Goal: Task Accomplishment & Management: Use online tool/utility

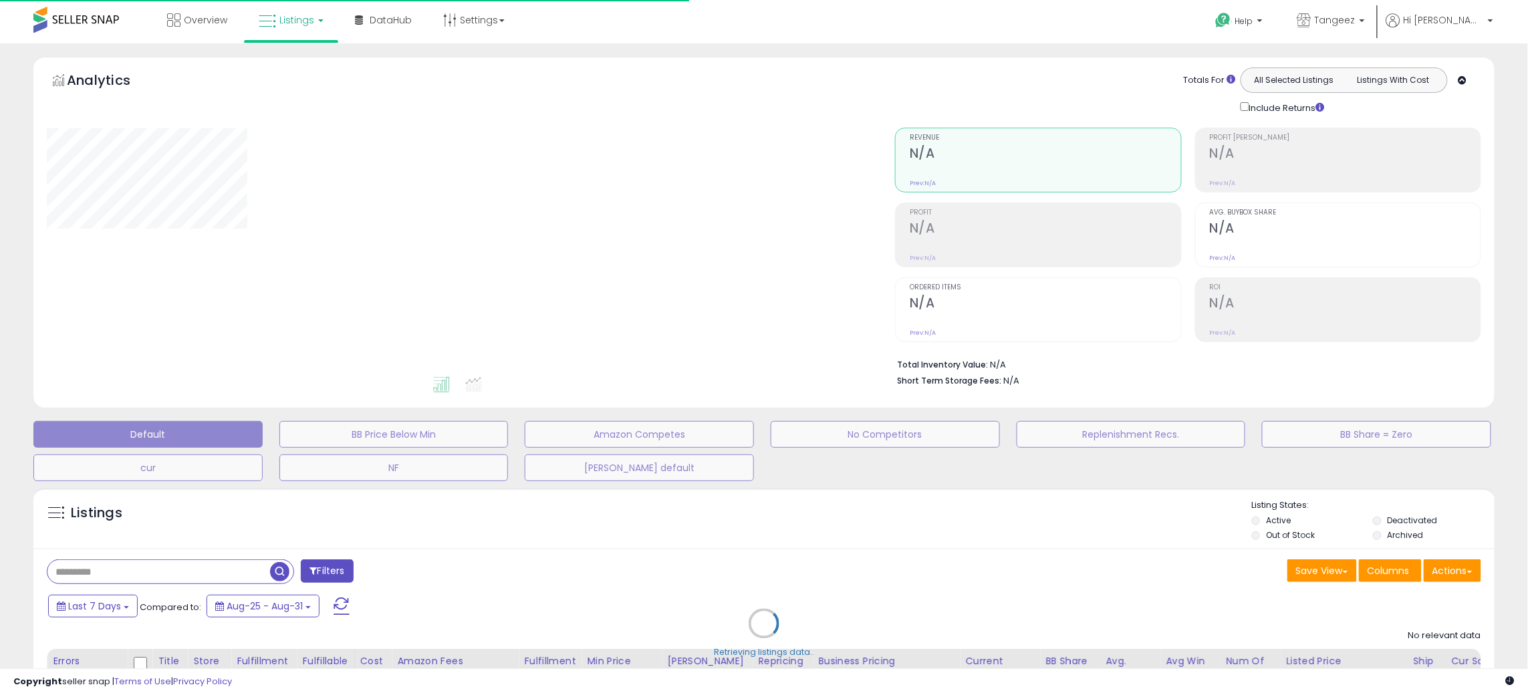
type input "**********"
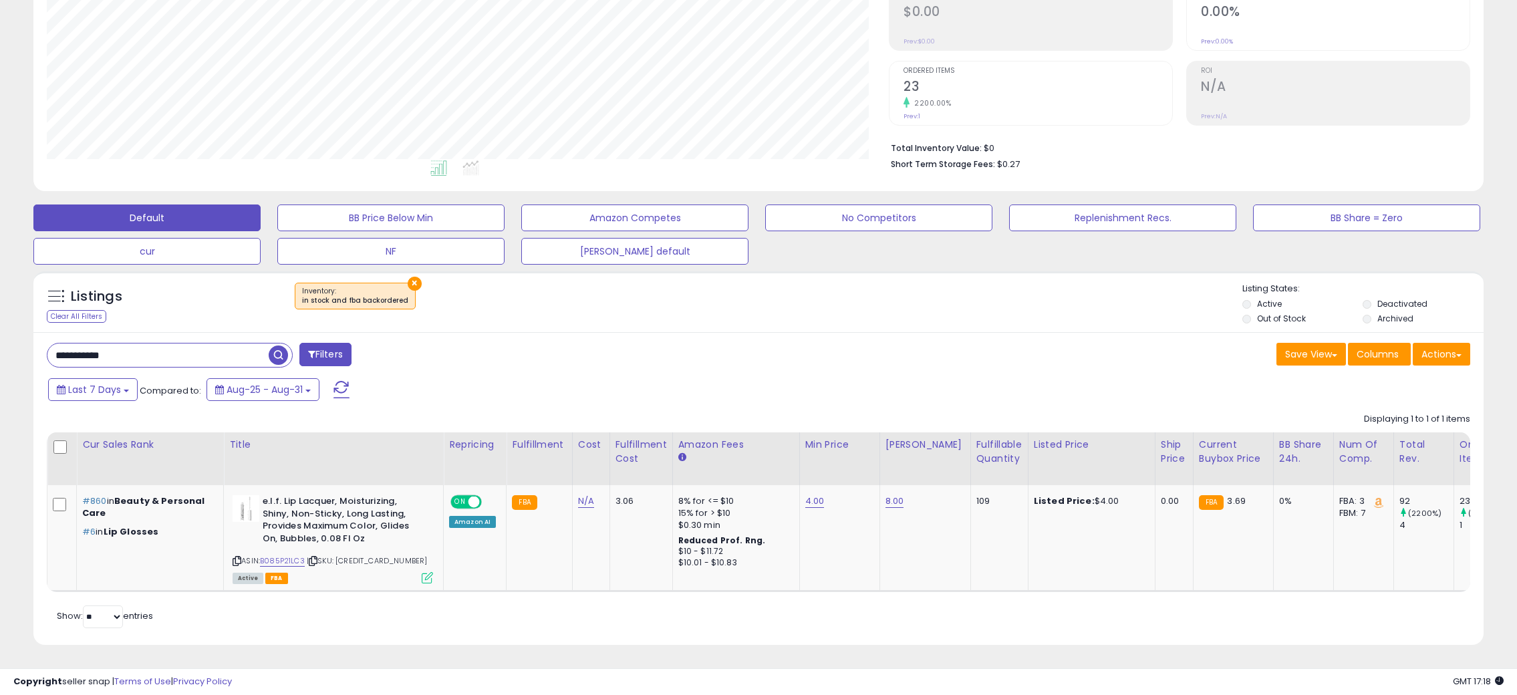
scroll to position [228, 0]
click at [201, 344] on input "**********" at bounding box center [157, 355] width 221 height 23
click at [201, 344] on input "**********" at bounding box center [228, 355] width 362 height 23
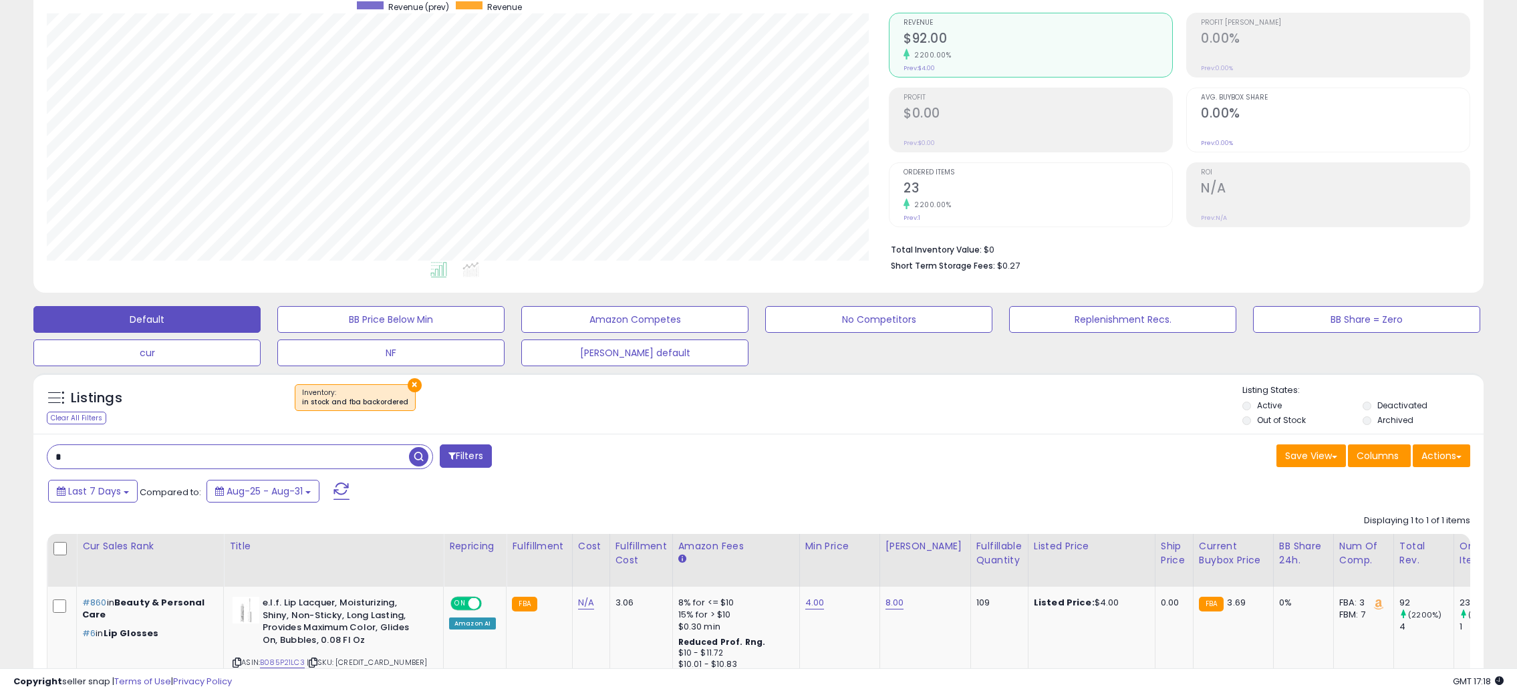
scroll to position [0, 0]
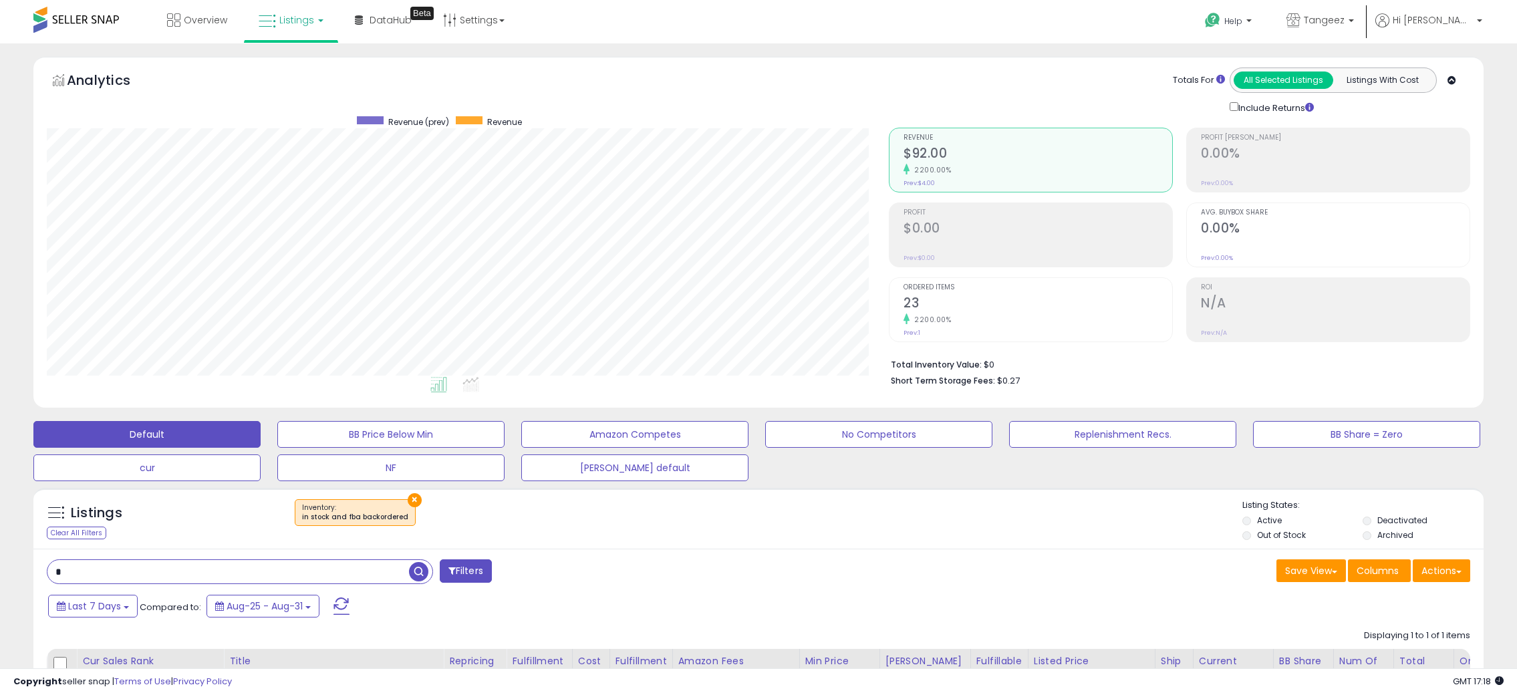
click at [90, 9] on span at bounding box center [76, 20] width 86 height 26
click at [91, 24] on span at bounding box center [76, 20] width 86 height 26
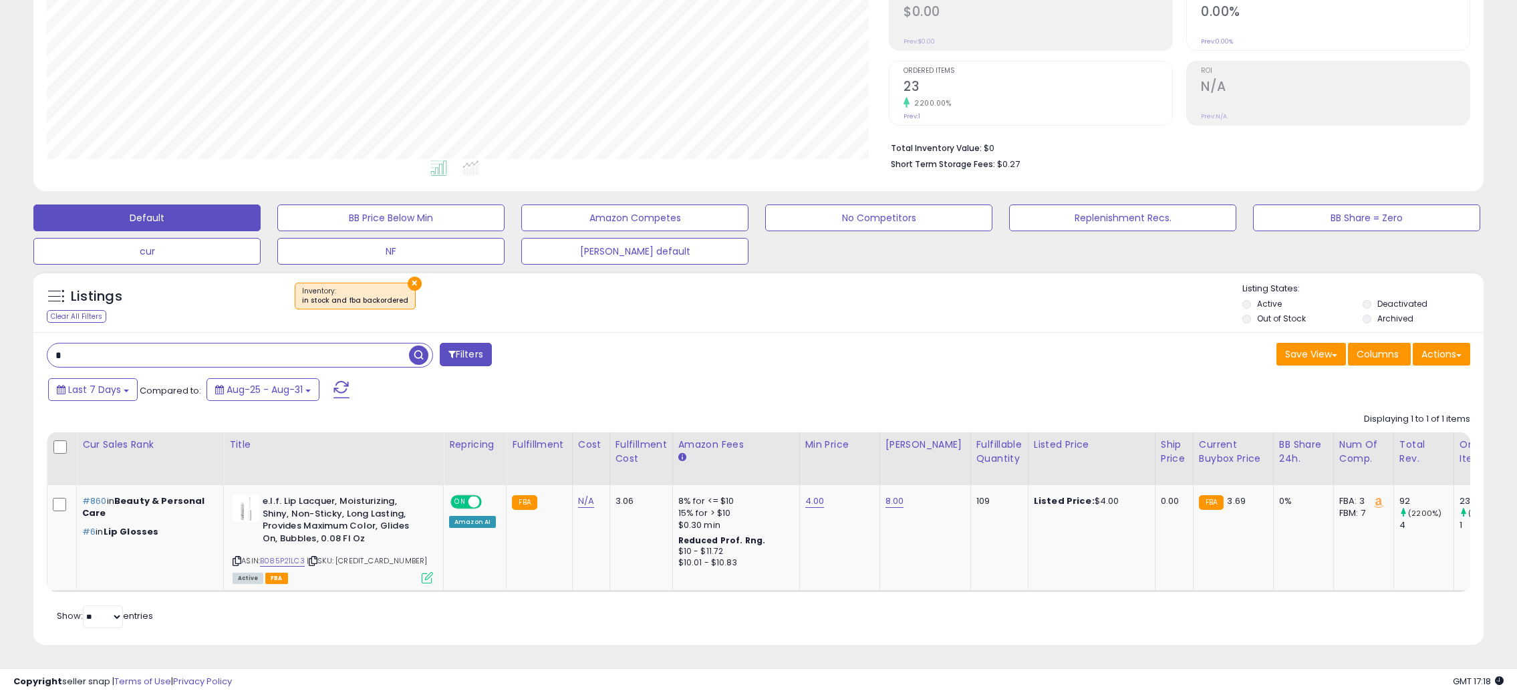
click at [477, 354] on button "Filters" at bounding box center [466, 354] width 52 height 23
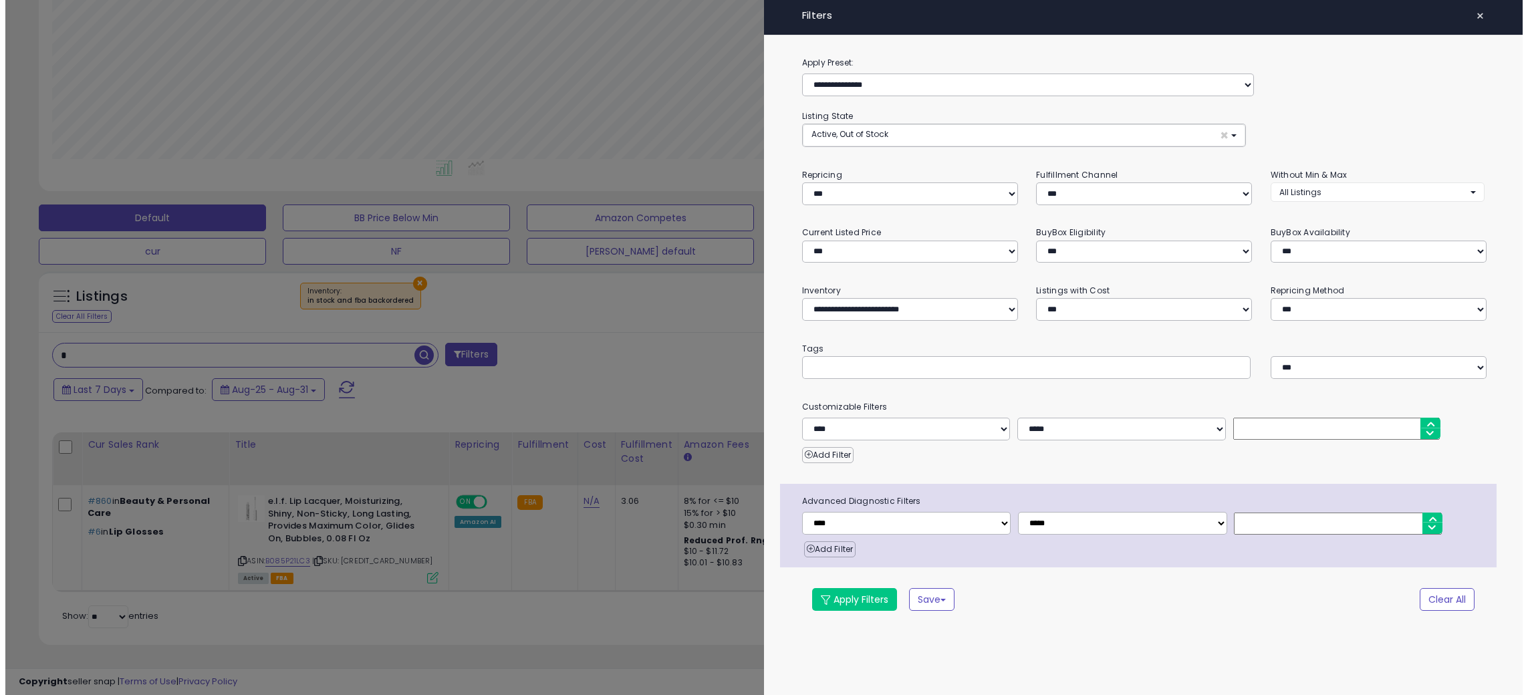
scroll to position [274, 849]
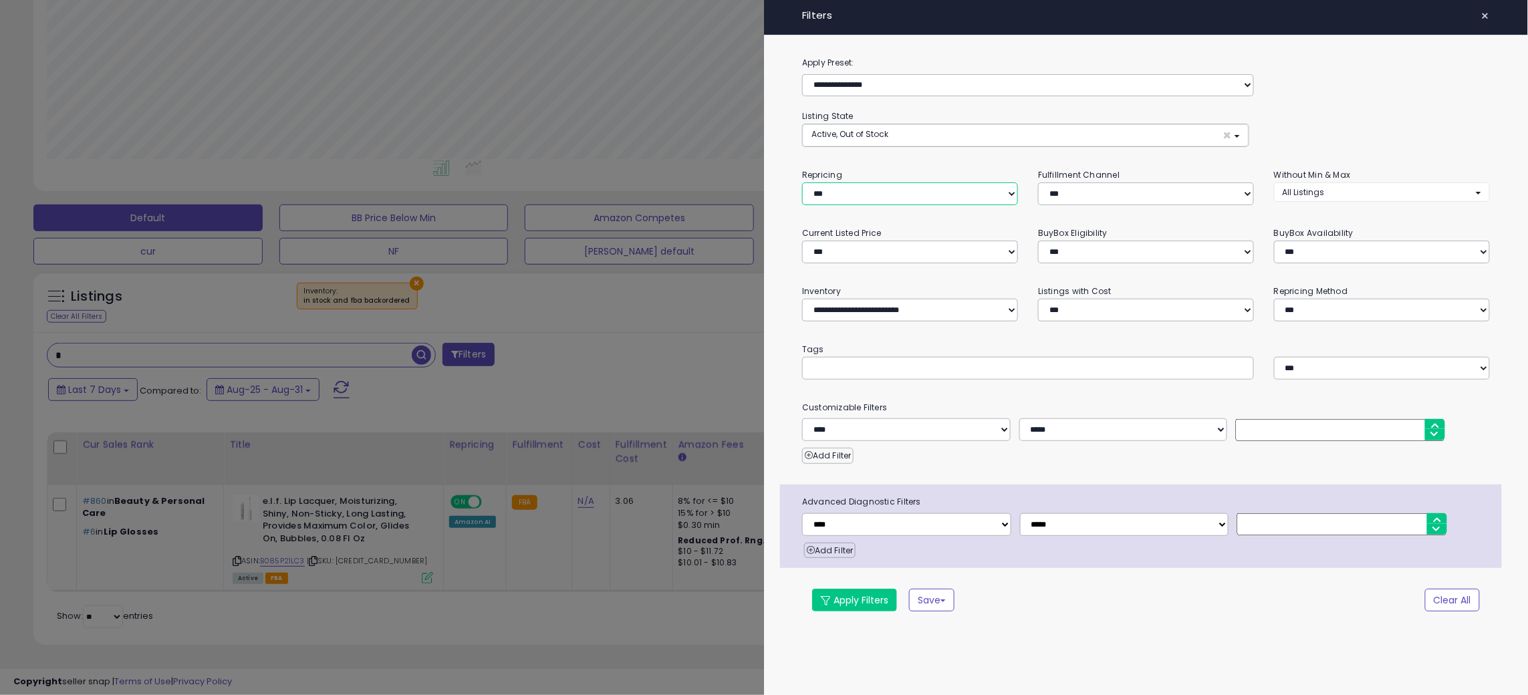
click at [866, 202] on select "**********" at bounding box center [910, 193] width 216 height 23
select select "***"
click at [802, 182] on select "**********" at bounding box center [910, 193] width 216 height 23
click at [868, 602] on button "Apply Filters" at bounding box center [854, 600] width 85 height 23
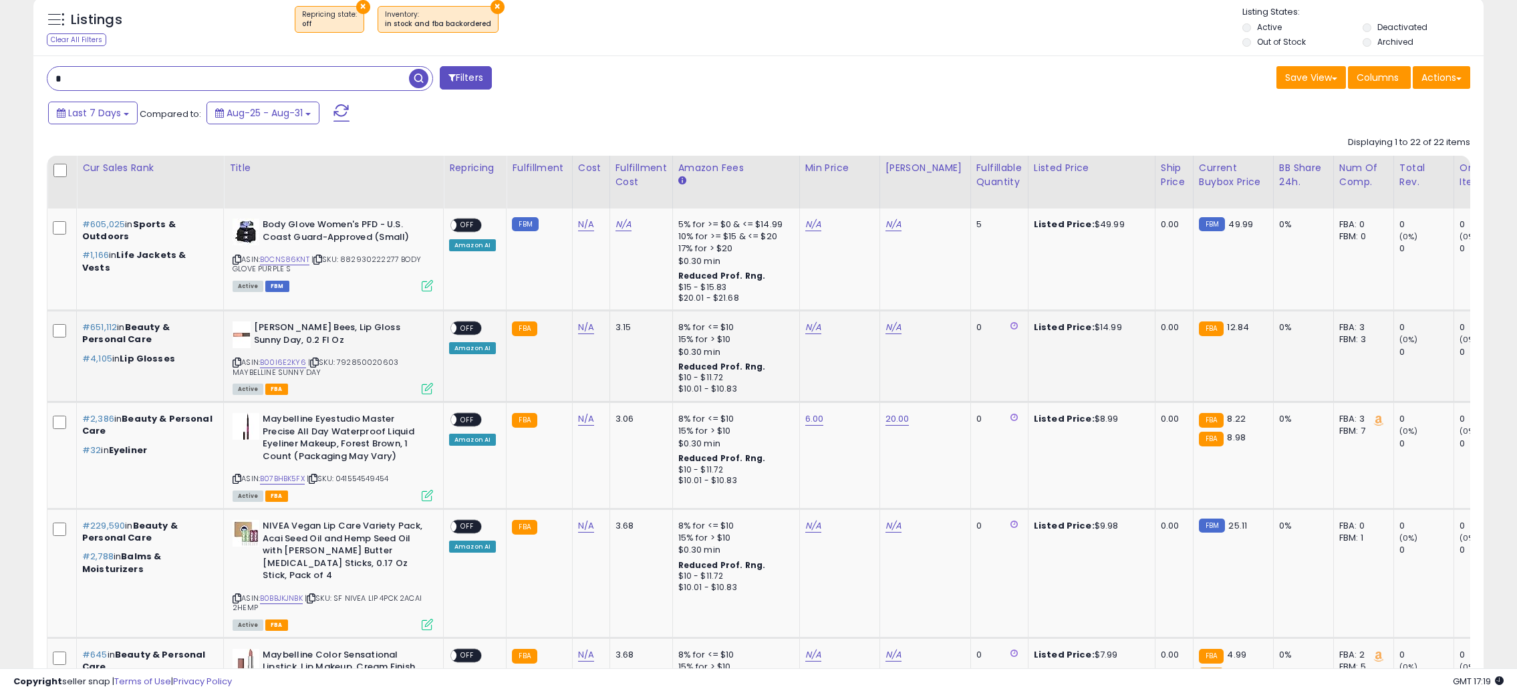
scroll to position [274, 842]
click at [894, 225] on link "N/A" at bounding box center [894, 224] width 16 height 13
type input "*****"
click at [938, 185] on button "submit" at bounding box center [926, 191] width 23 height 20
click at [805, 225] on link "N/A" at bounding box center [813, 224] width 16 height 13
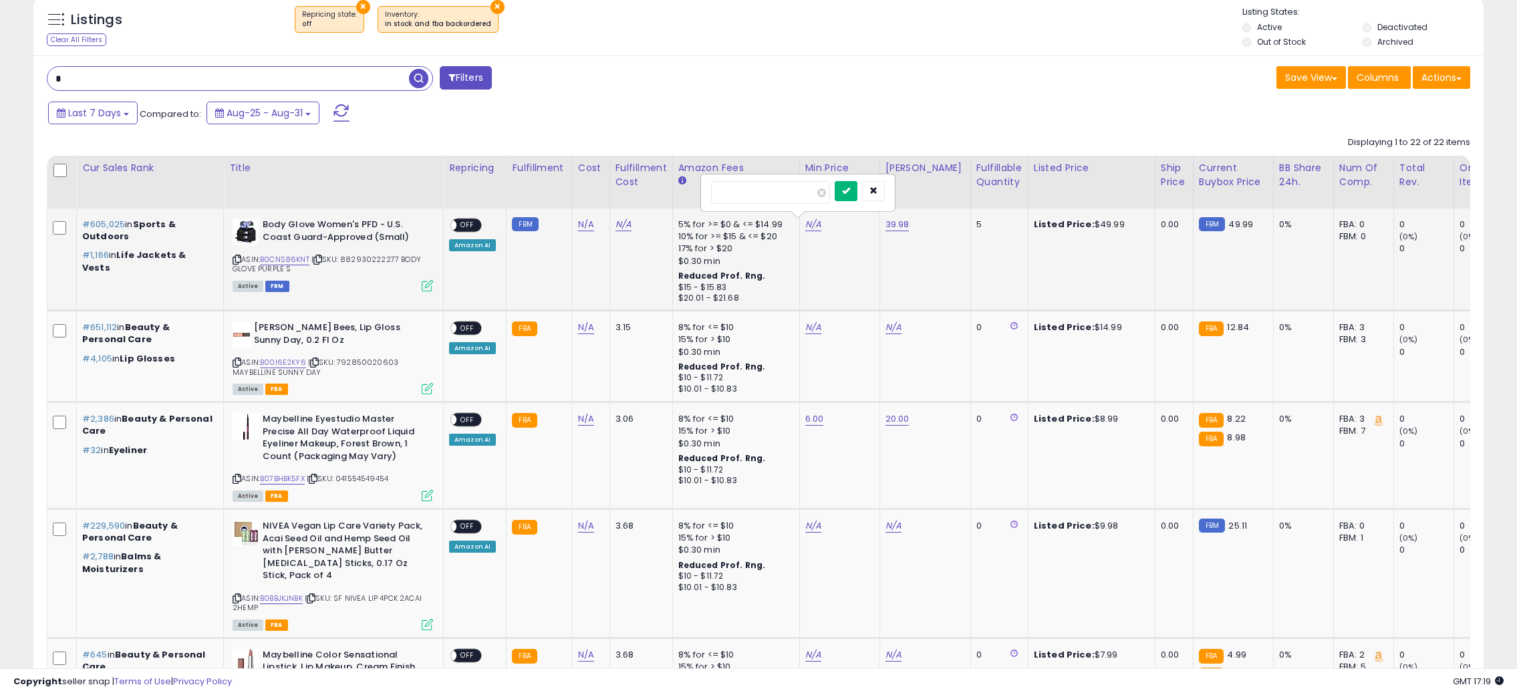
type input "**"
click at [858, 188] on button "submit" at bounding box center [846, 191] width 23 height 20
click at [475, 226] on span "OFF" at bounding box center [467, 225] width 21 height 11
click at [896, 325] on link "N/A" at bounding box center [894, 327] width 16 height 13
type input "**"
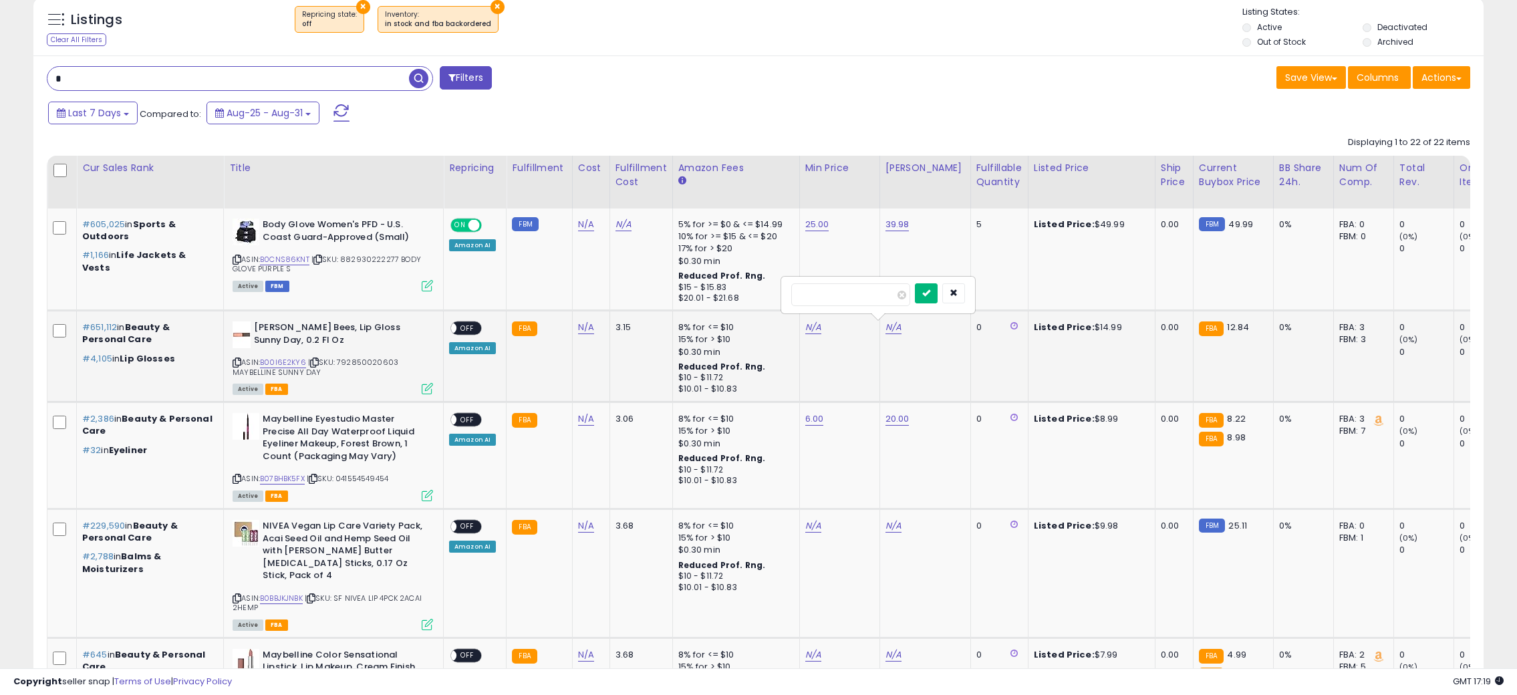
click at [930, 291] on icon "submit" at bounding box center [926, 293] width 8 height 8
click at [807, 324] on link "N/A" at bounding box center [813, 327] width 16 height 13
type input "*"
click at [850, 291] on icon "submit" at bounding box center [846, 293] width 8 height 8
click at [482, 324] on div "ON OFF Amazon AI" at bounding box center [472, 337] width 47 height 32
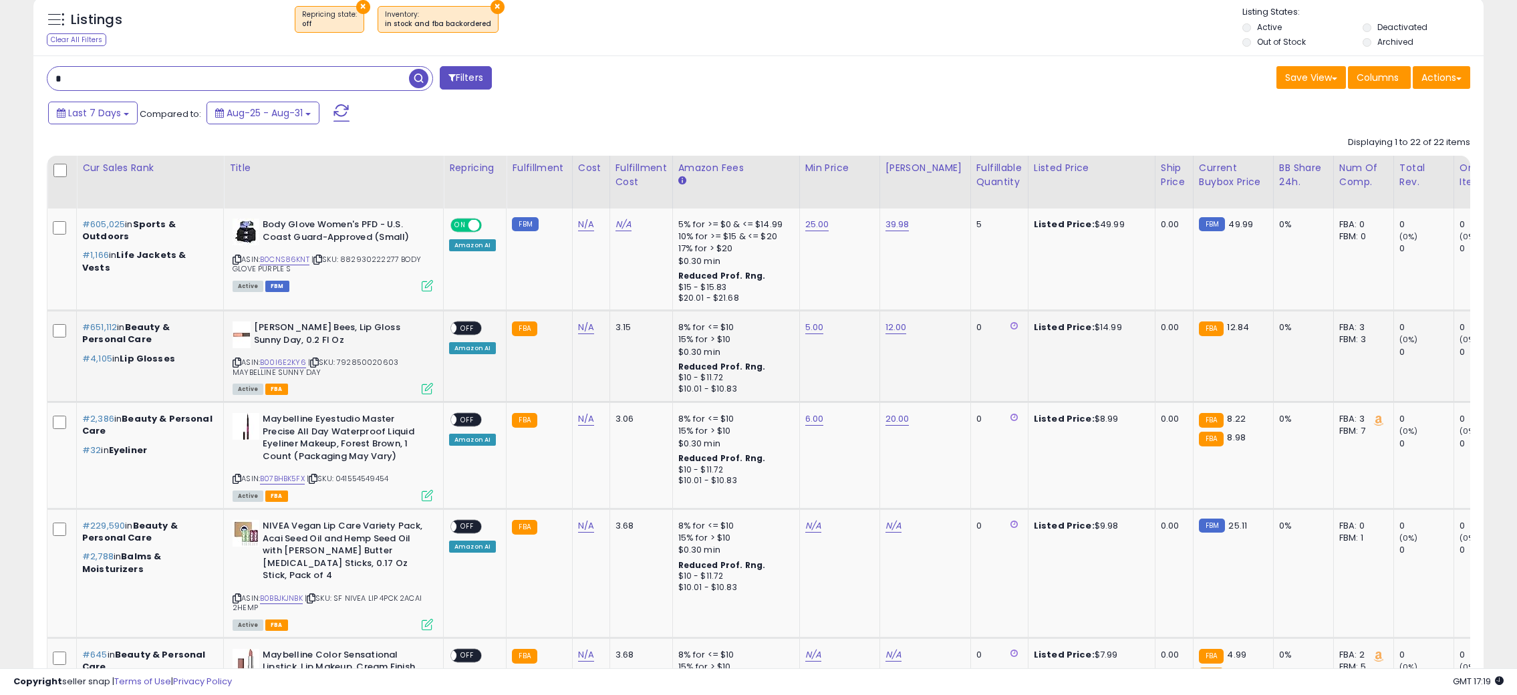
click at [473, 325] on span "OFF" at bounding box center [467, 328] width 21 height 11
click at [466, 416] on span "OFF" at bounding box center [467, 419] width 21 height 11
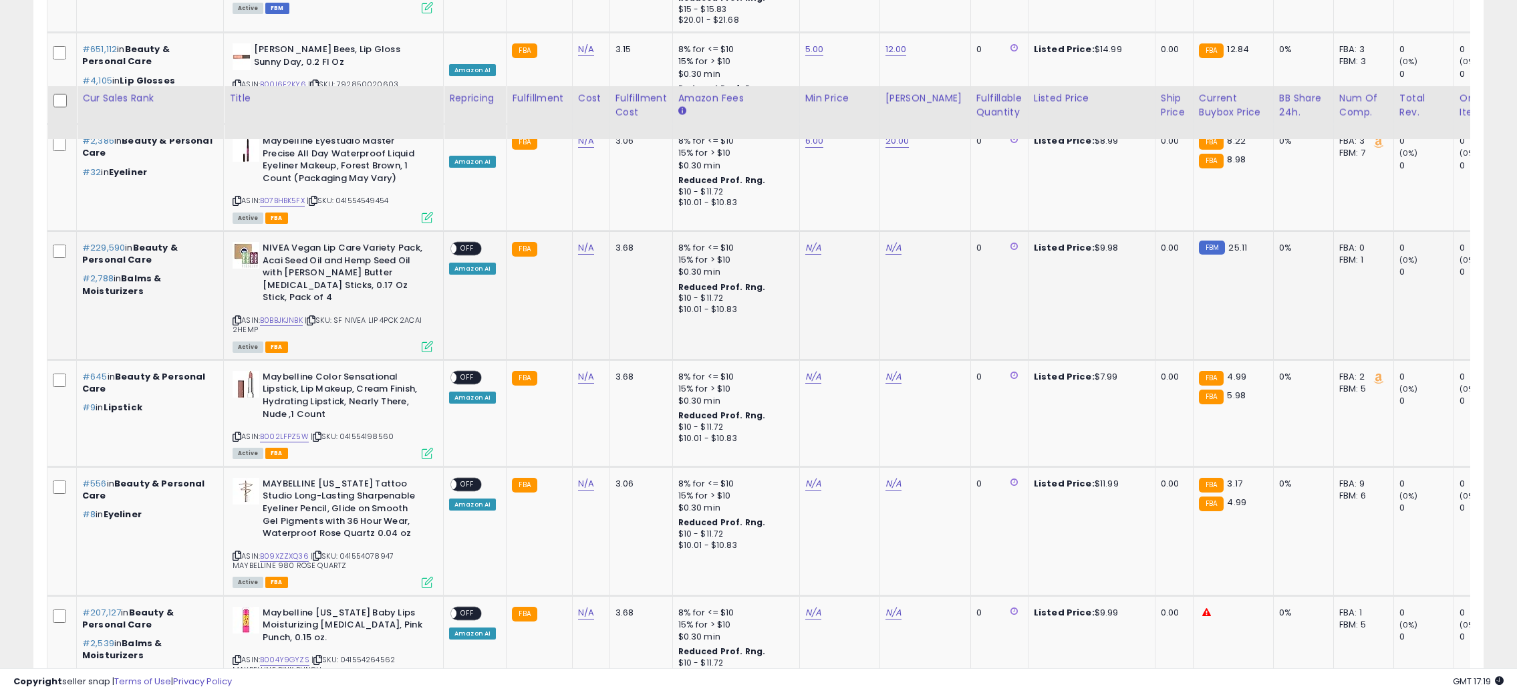
scroll to position [865, 0]
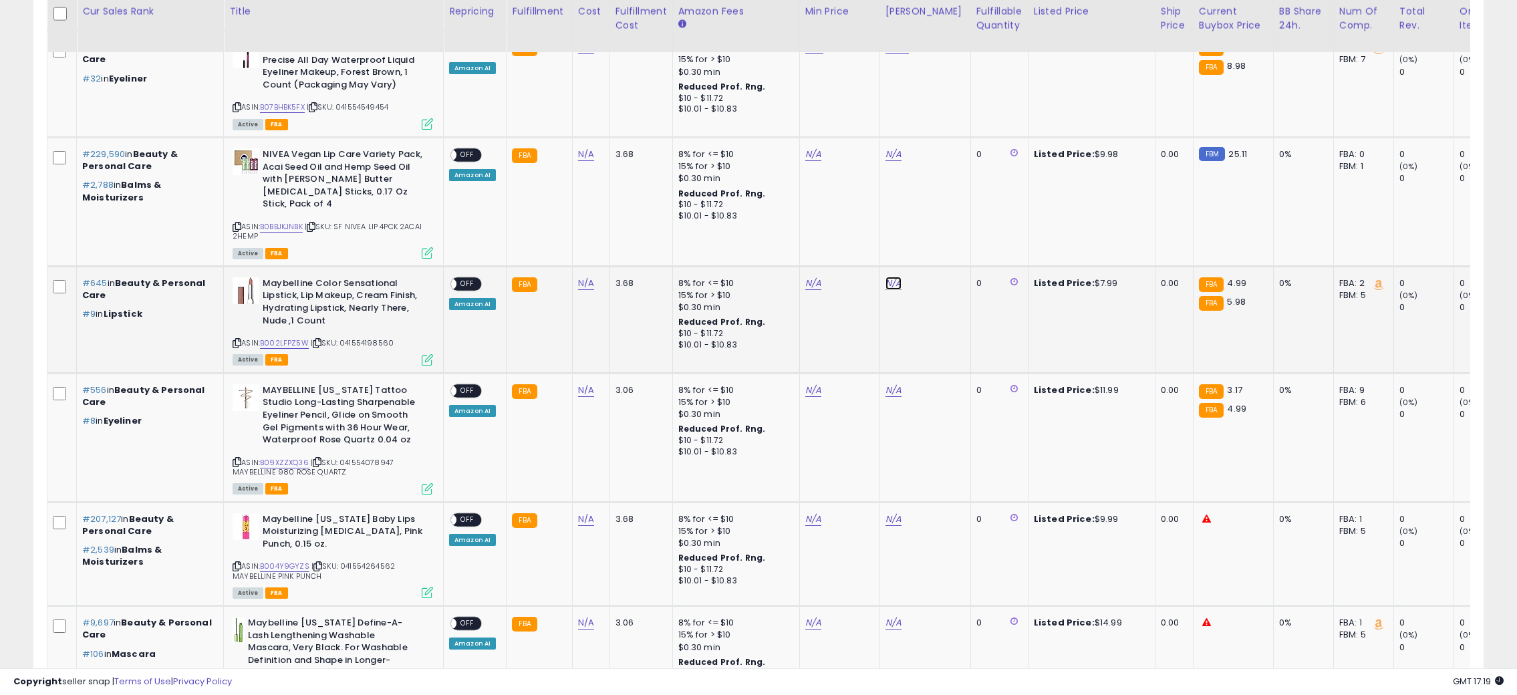
click at [891, 277] on link "N/A" at bounding box center [894, 283] width 16 height 13
type input "*"
drag, startPoint x: 944, startPoint y: 235, endPoint x: 910, endPoint y: 241, distance: 34.0
click at [930, 235] on icon "submit" at bounding box center [926, 235] width 8 height 8
click at [807, 277] on link "N/A" at bounding box center [813, 283] width 16 height 13
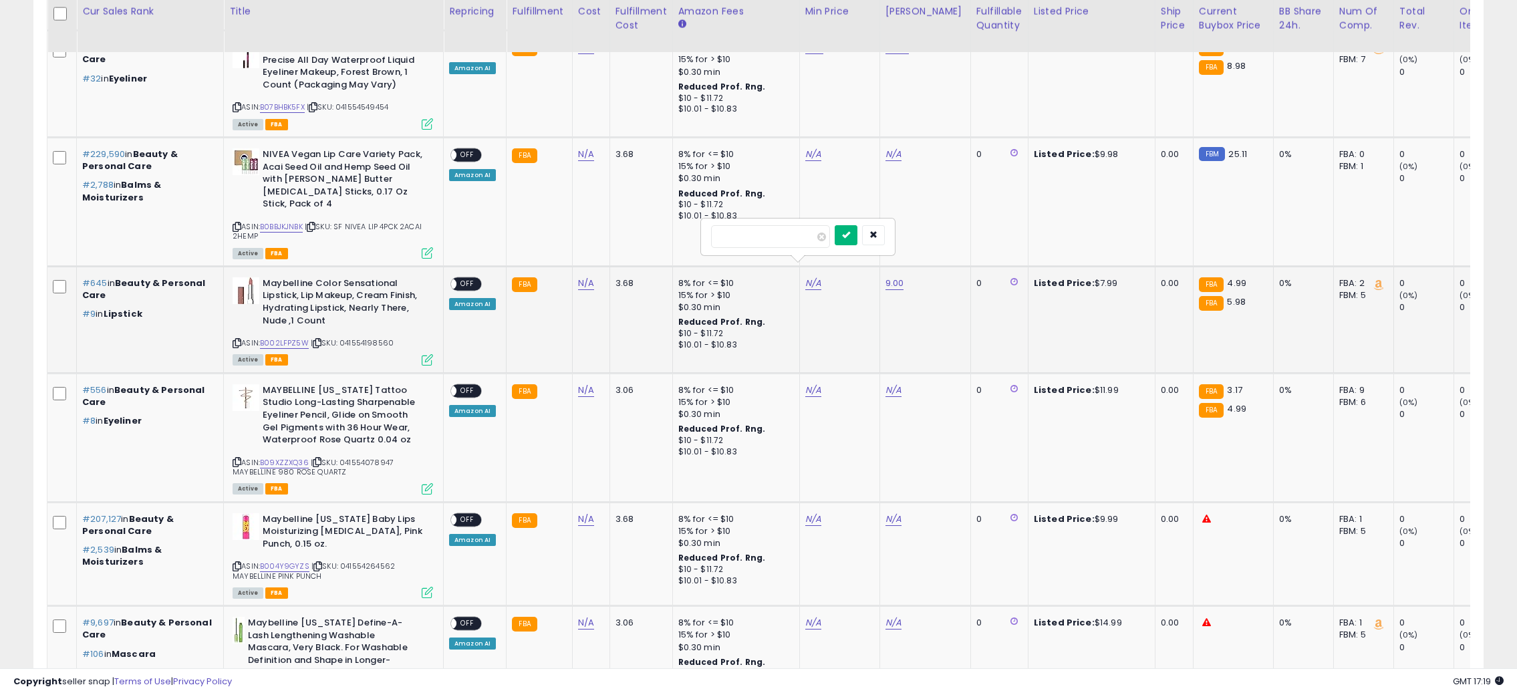
type input "*"
click at [858, 239] on button "submit" at bounding box center [846, 235] width 23 height 20
click at [477, 278] on span "OFF" at bounding box center [467, 283] width 21 height 11
click at [886, 384] on link "N/A" at bounding box center [894, 390] width 16 height 13
type input "*"
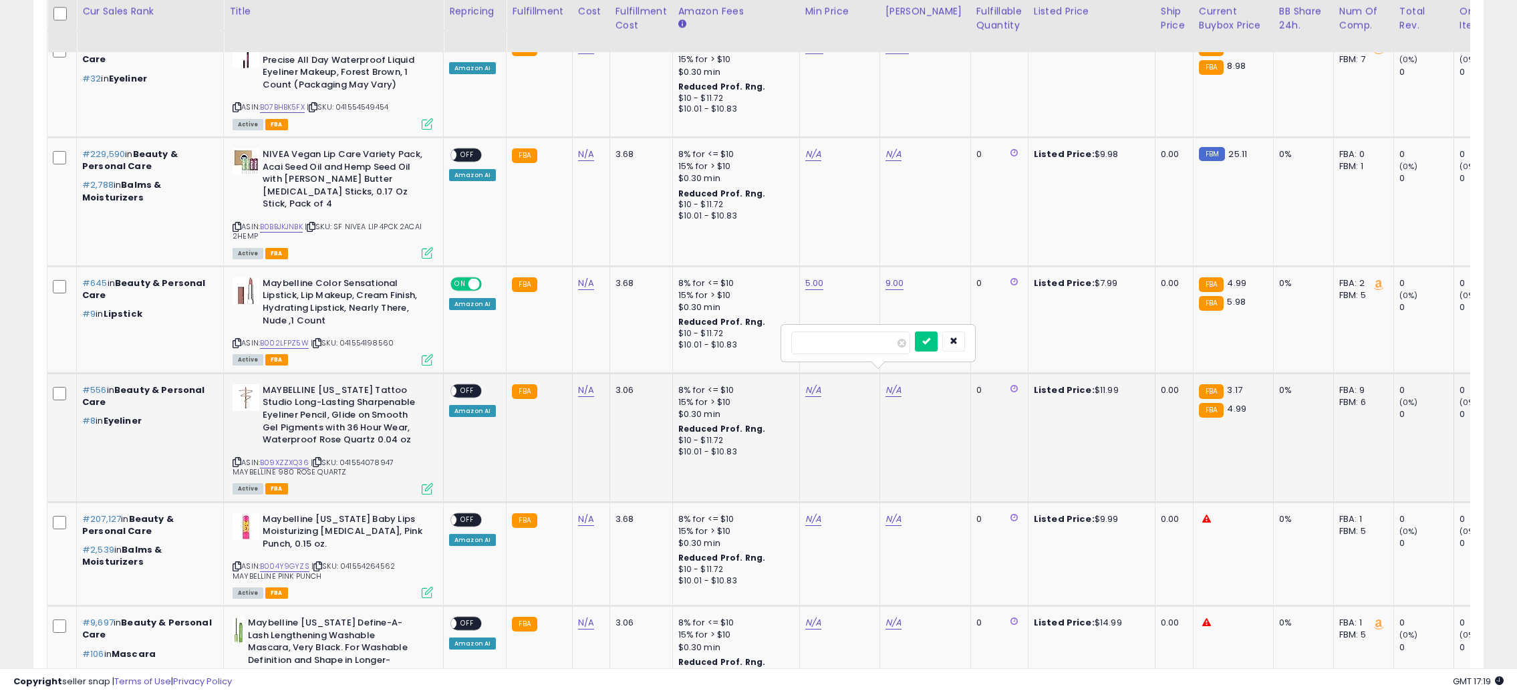
click at [932, 346] on div "*" at bounding box center [878, 343] width 174 height 23
click at [938, 346] on button "submit" at bounding box center [926, 342] width 23 height 20
click at [805, 384] on link "N/A" at bounding box center [813, 390] width 16 height 13
type input "*"
click at [850, 340] on icon "submit" at bounding box center [846, 341] width 8 height 8
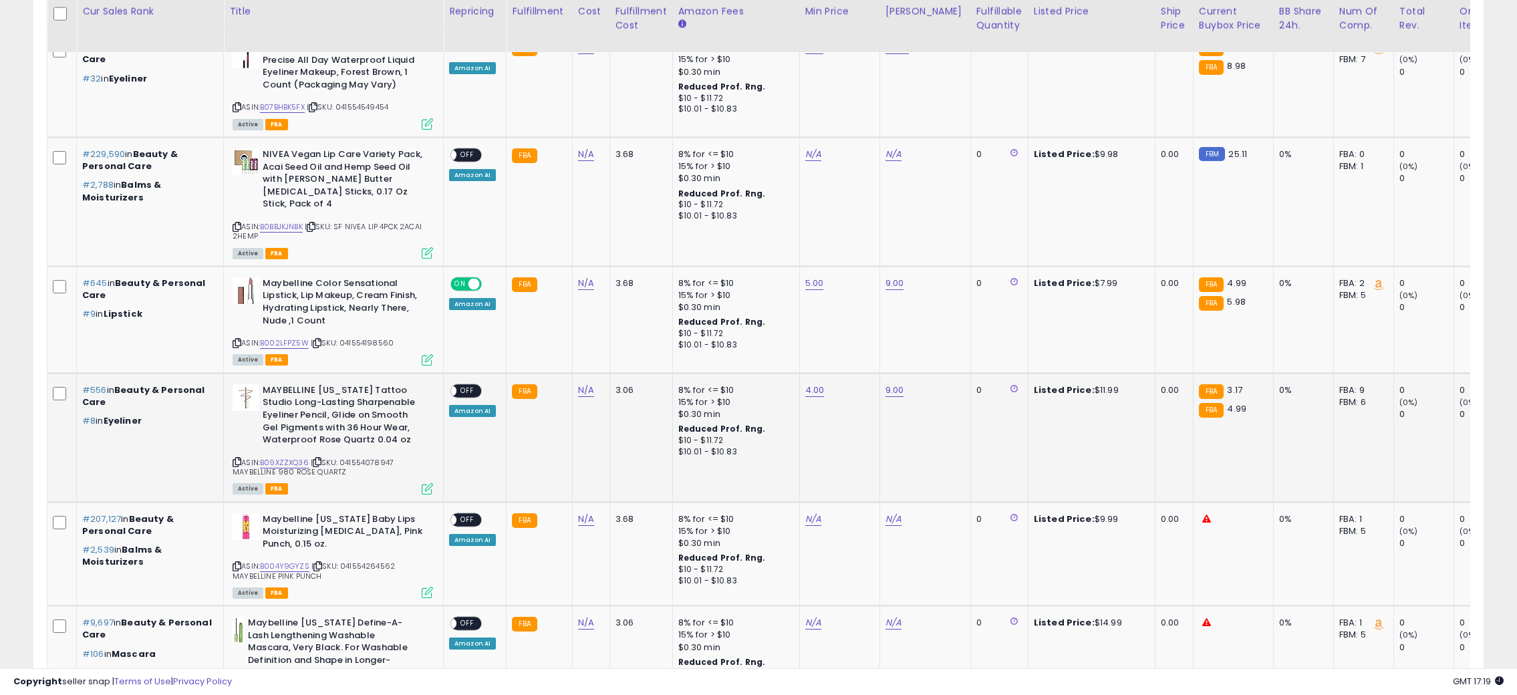
click at [471, 385] on span "OFF" at bounding box center [467, 390] width 21 height 11
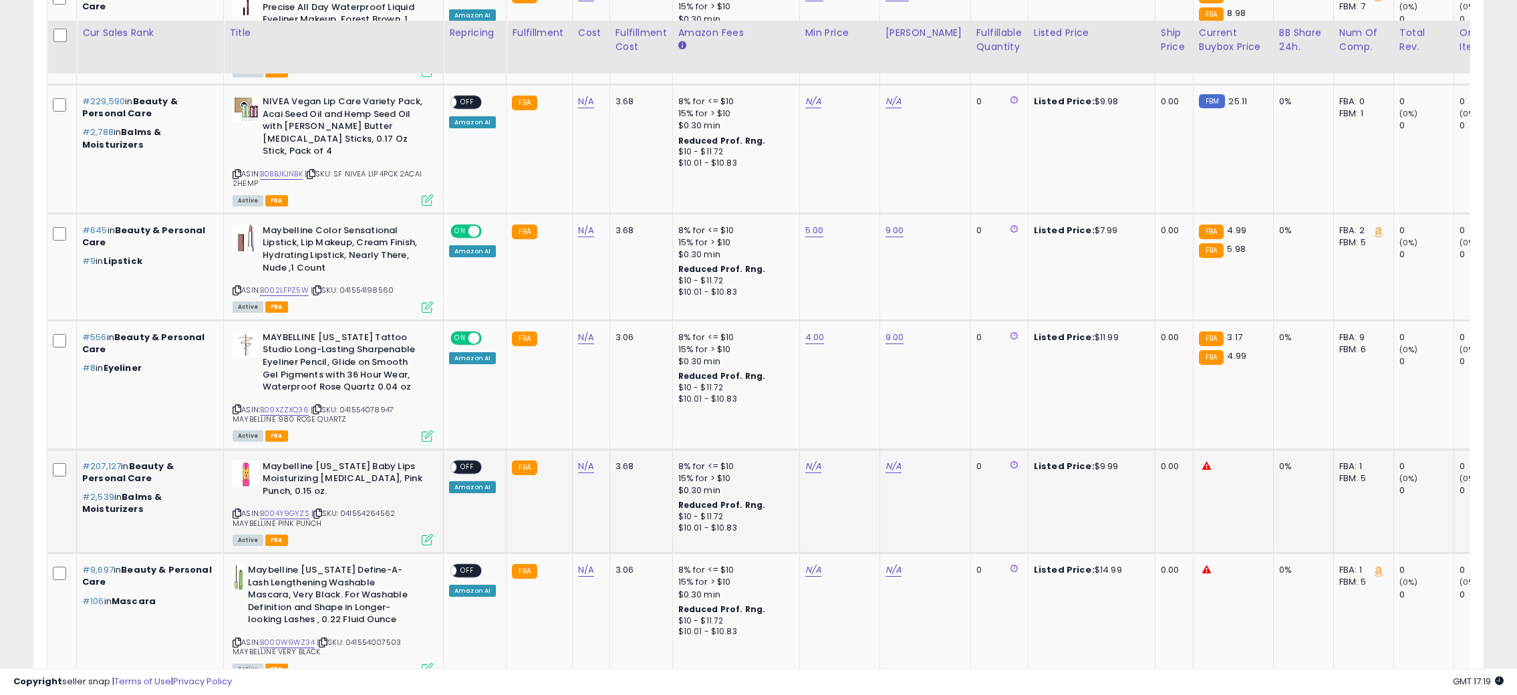
scroll to position [939, 0]
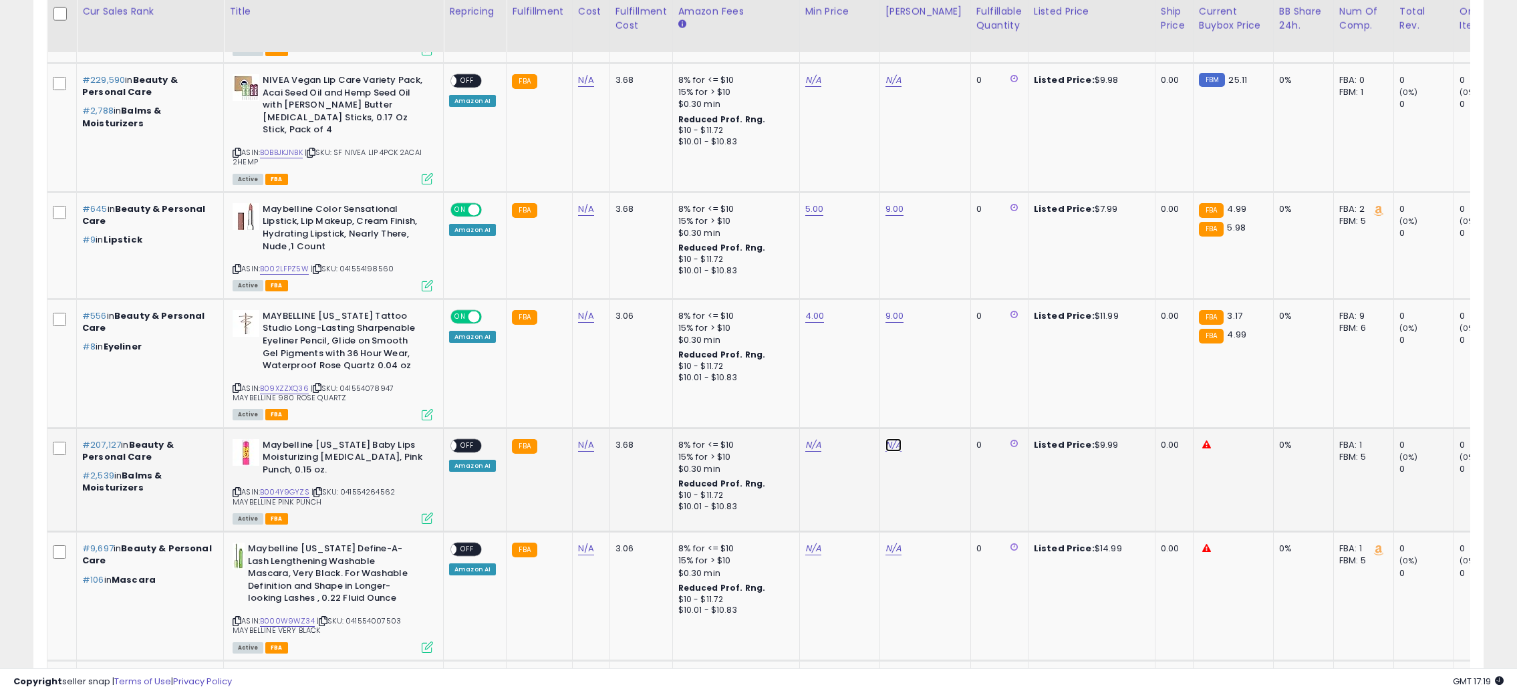
click at [890, 438] on link "N/A" at bounding box center [894, 444] width 16 height 13
type input "*"
click at [930, 400] on icon "submit" at bounding box center [926, 396] width 8 height 8
click at [805, 439] on link at bounding box center [805, 439] width 0 height 0
type input "*"
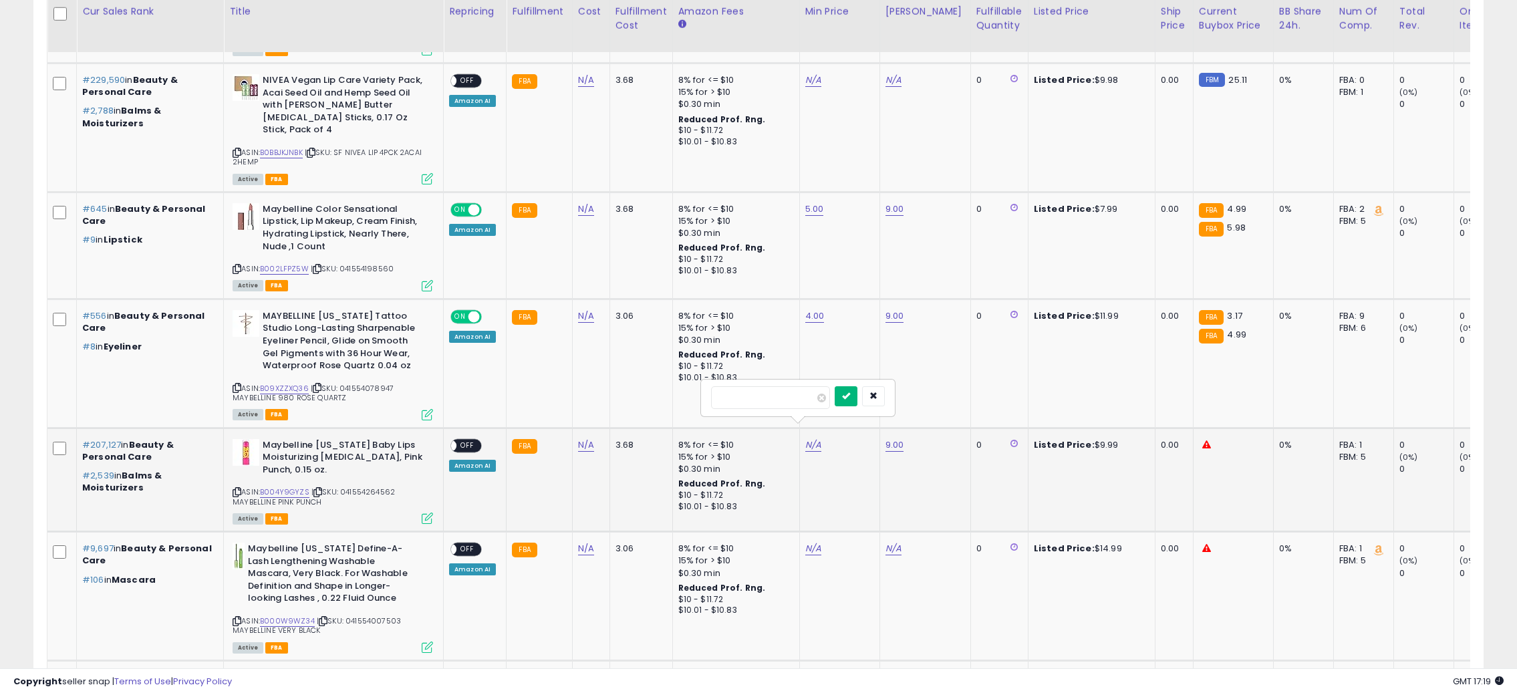
click at [858, 396] on button "submit" at bounding box center [846, 396] width 23 height 20
click at [473, 440] on span "OFF" at bounding box center [467, 445] width 21 height 11
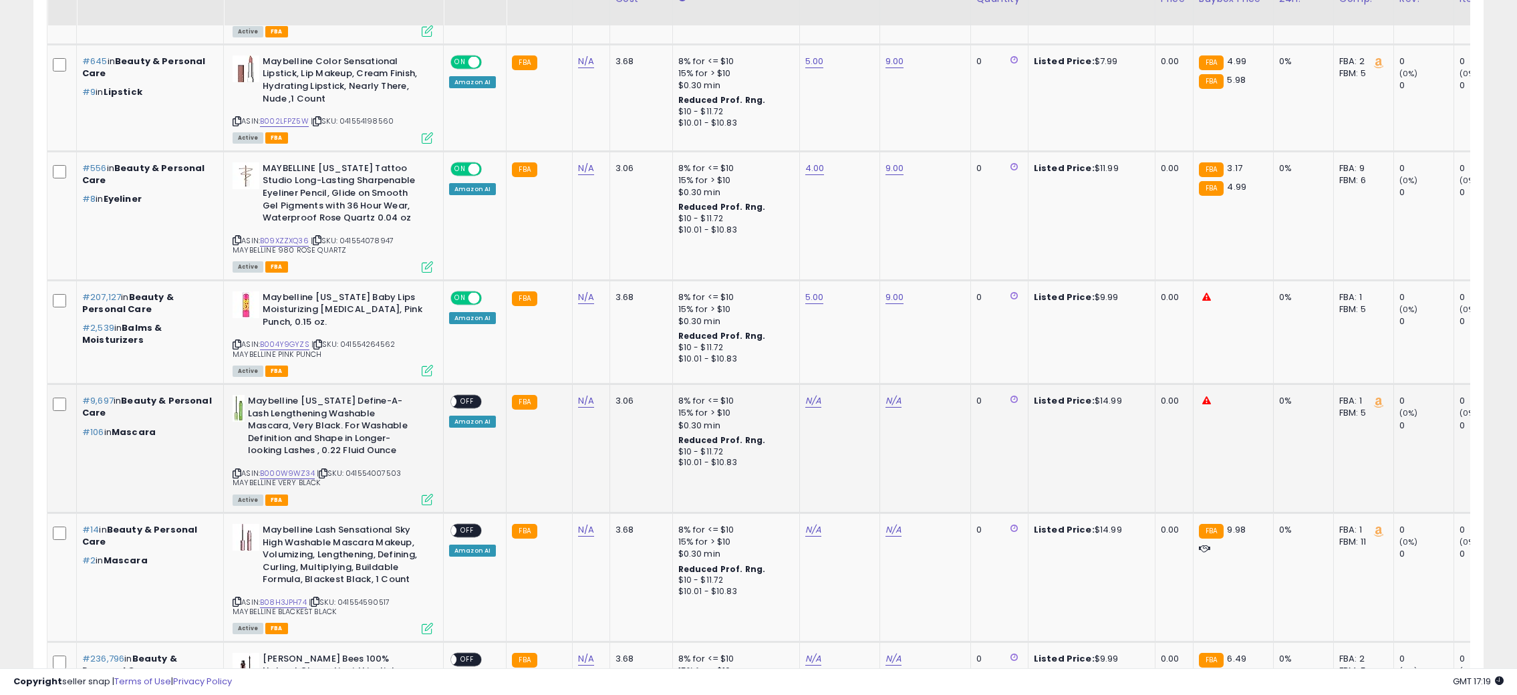
scroll to position [1087, 0]
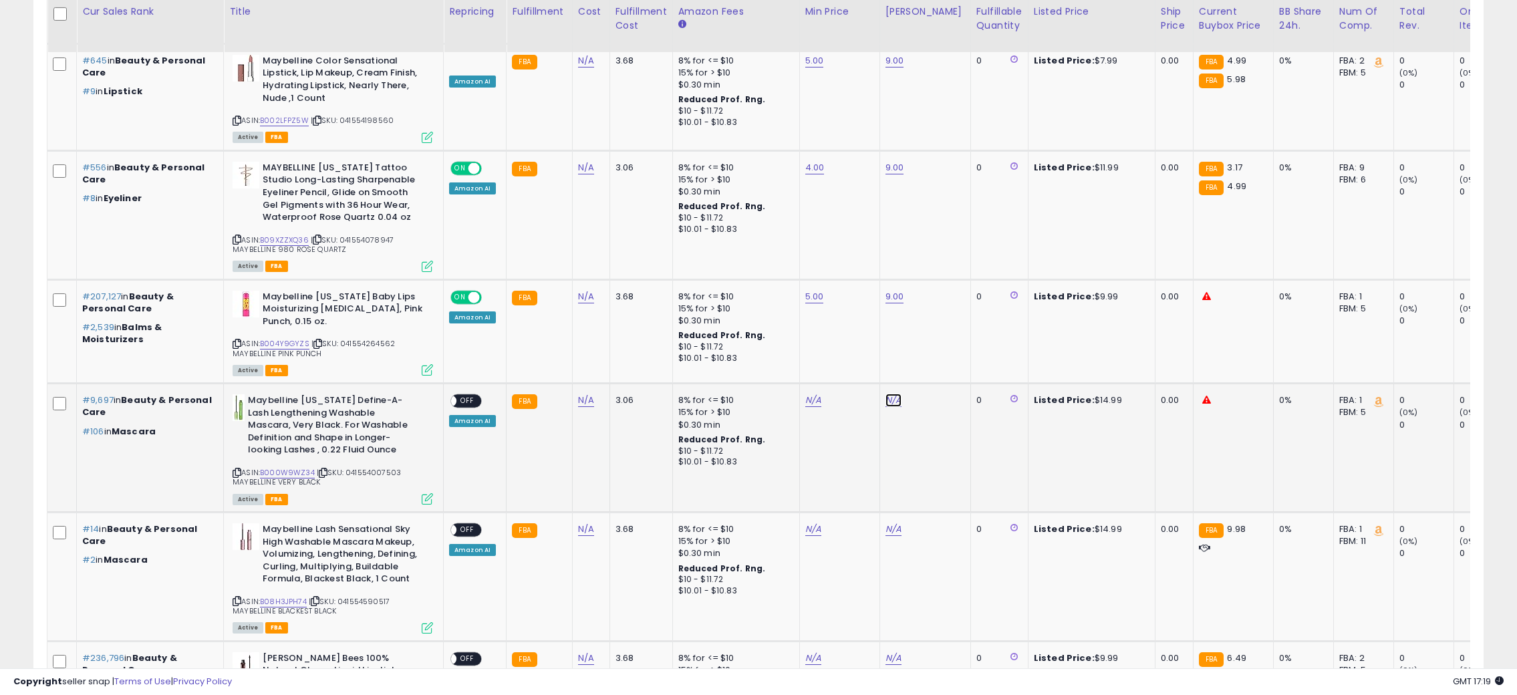
click at [896, 394] on link "N/A" at bounding box center [894, 400] width 16 height 13
type input "**"
drag, startPoint x: 946, startPoint y: 348, endPoint x: 883, endPoint y: 364, distance: 65.0
click at [930, 348] on icon "submit" at bounding box center [926, 350] width 8 height 8
click at [807, 394] on link "N/A" at bounding box center [813, 400] width 16 height 13
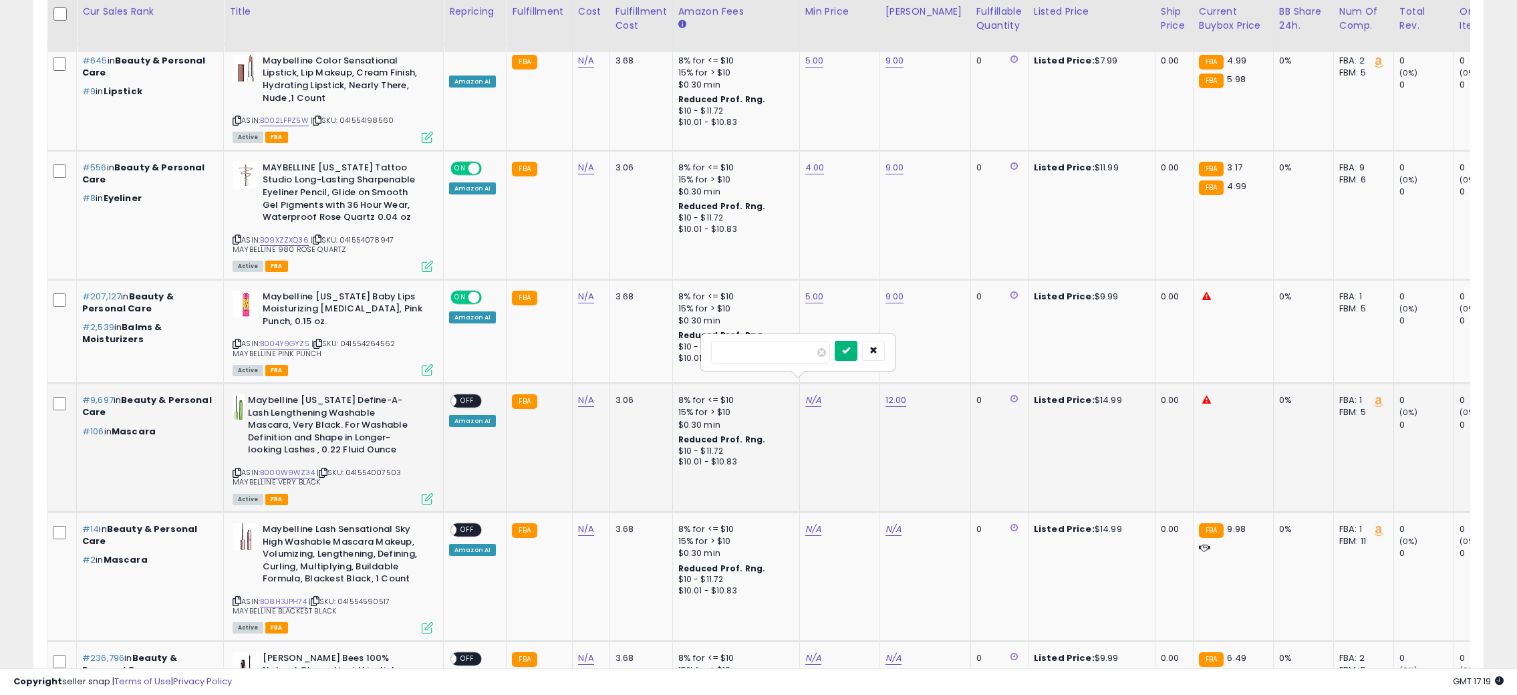
type input "*"
click at [850, 352] on icon "submit" at bounding box center [846, 350] width 8 height 8
click at [461, 396] on div "ON OFF" at bounding box center [444, 401] width 31 height 11
click at [459, 396] on span "OFF" at bounding box center [467, 401] width 21 height 11
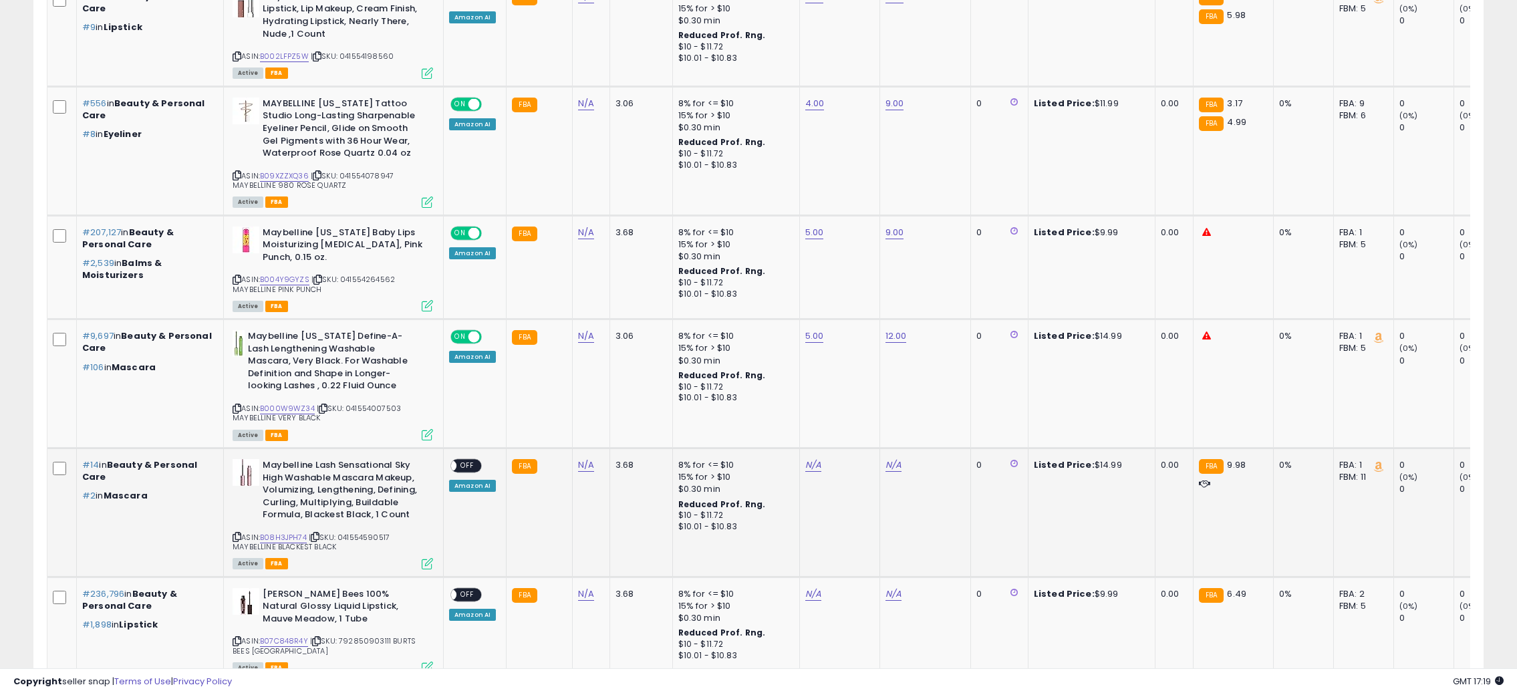
scroll to position [1237, 0]
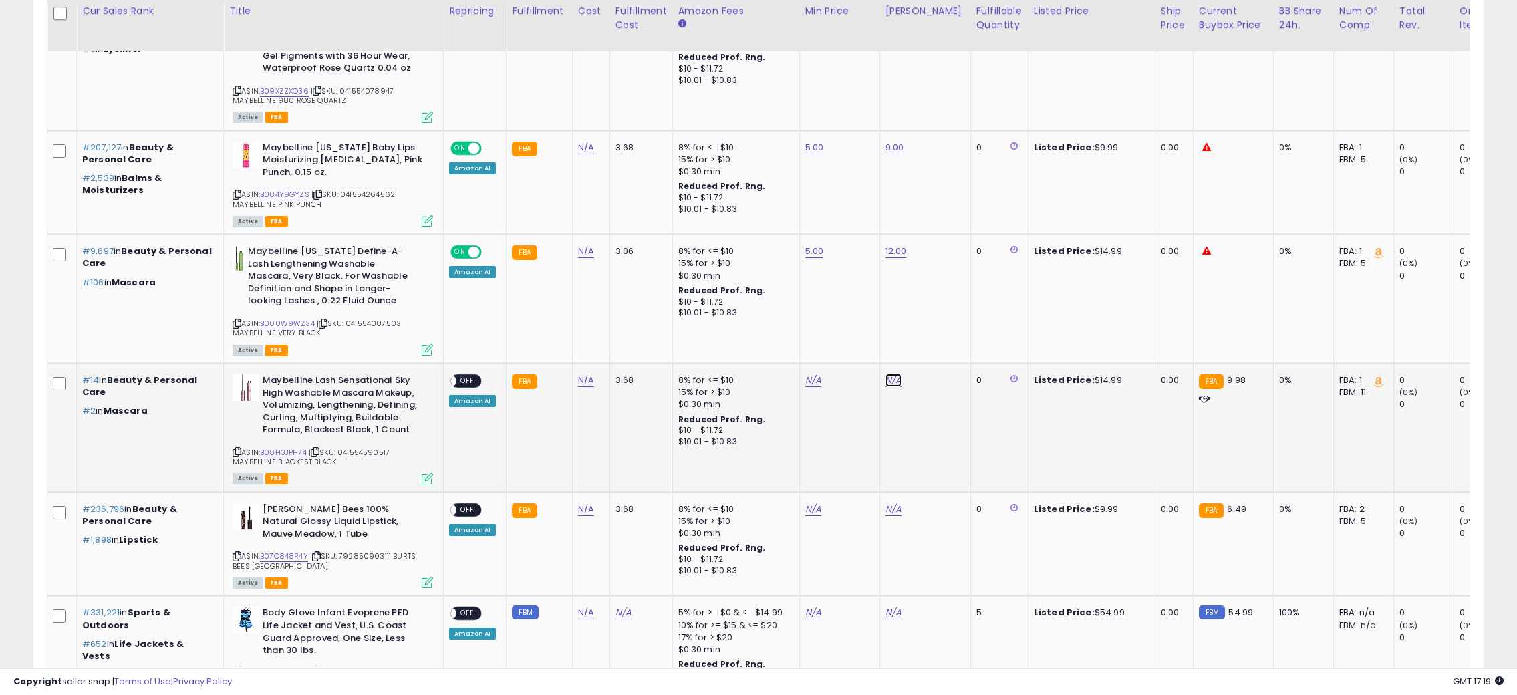
click at [886, 374] on link "N/A" at bounding box center [894, 380] width 16 height 13
type input "**"
click at [949, 319] on div "**" at bounding box center [878, 332] width 192 height 35
click at [930, 328] on icon "submit" at bounding box center [926, 330] width 8 height 8
click at [811, 374] on link "N/A" at bounding box center [813, 380] width 16 height 13
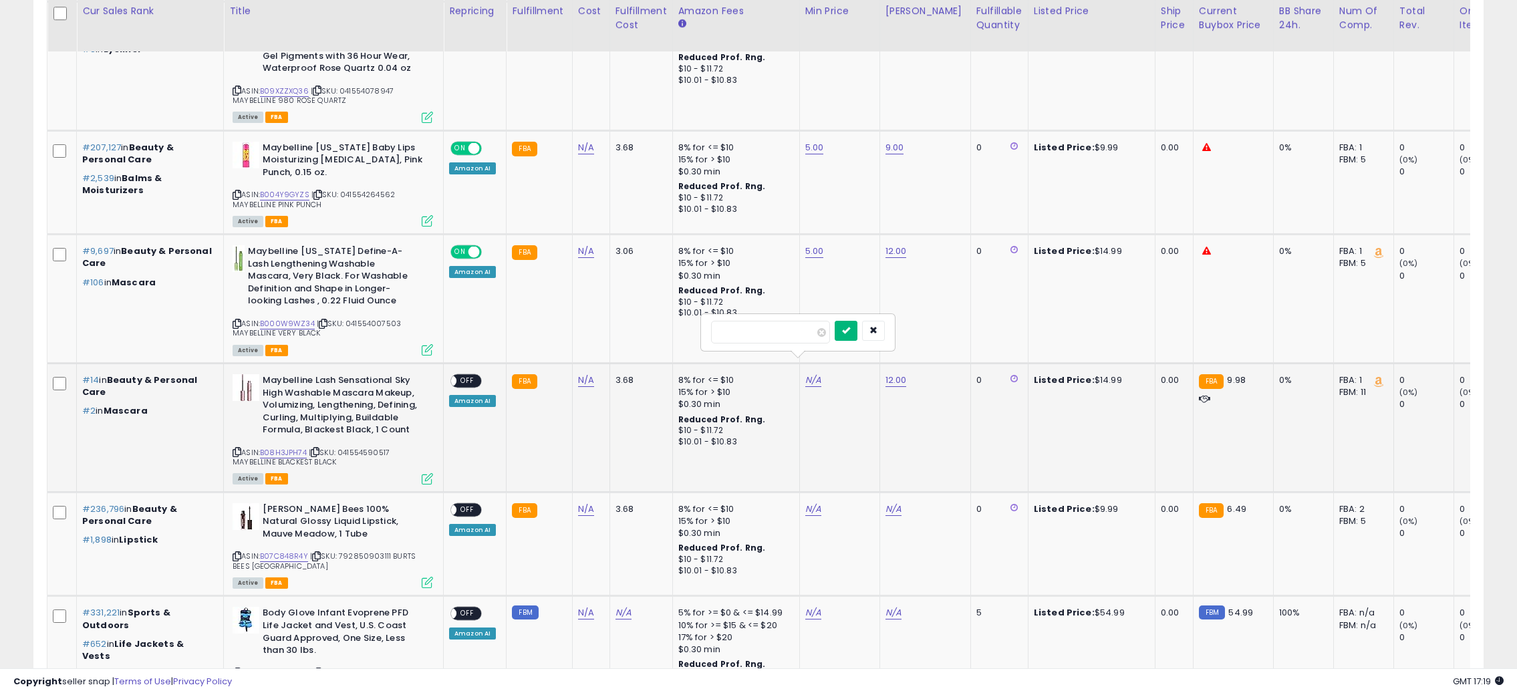
type input "*"
click at [856, 332] on button "submit" at bounding box center [846, 331] width 23 height 20
click at [490, 374] on div "ON OFF Amazon AI" at bounding box center [472, 390] width 47 height 32
click at [461, 376] on div "ON OFF" at bounding box center [444, 381] width 31 height 11
click at [469, 376] on span "OFF" at bounding box center [467, 381] width 21 height 11
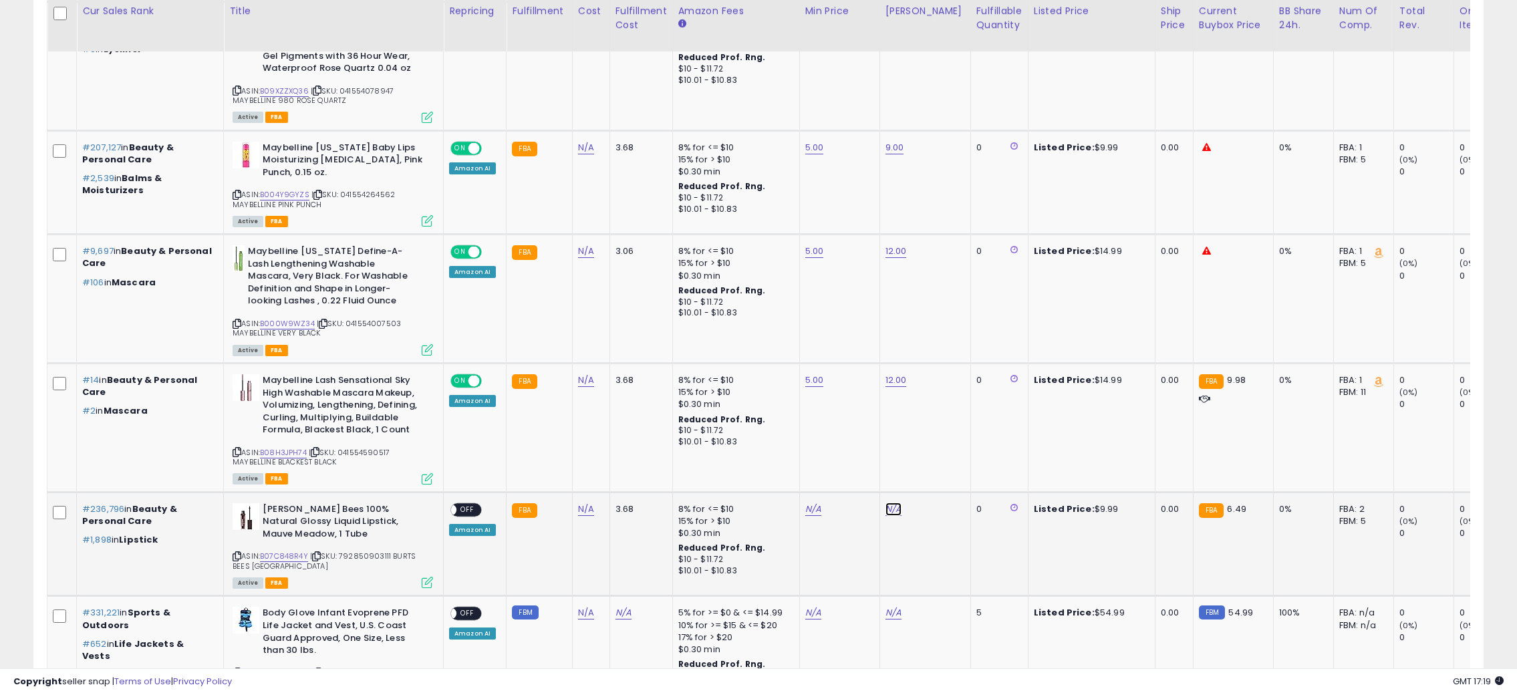
click at [892, 503] on link "N/A" at bounding box center [894, 509] width 16 height 13
type input "*"
click at [938, 463] on button "submit" at bounding box center [926, 459] width 23 height 20
click at [813, 503] on link "N/A" at bounding box center [813, 509] width 16 height 13
type input "*"
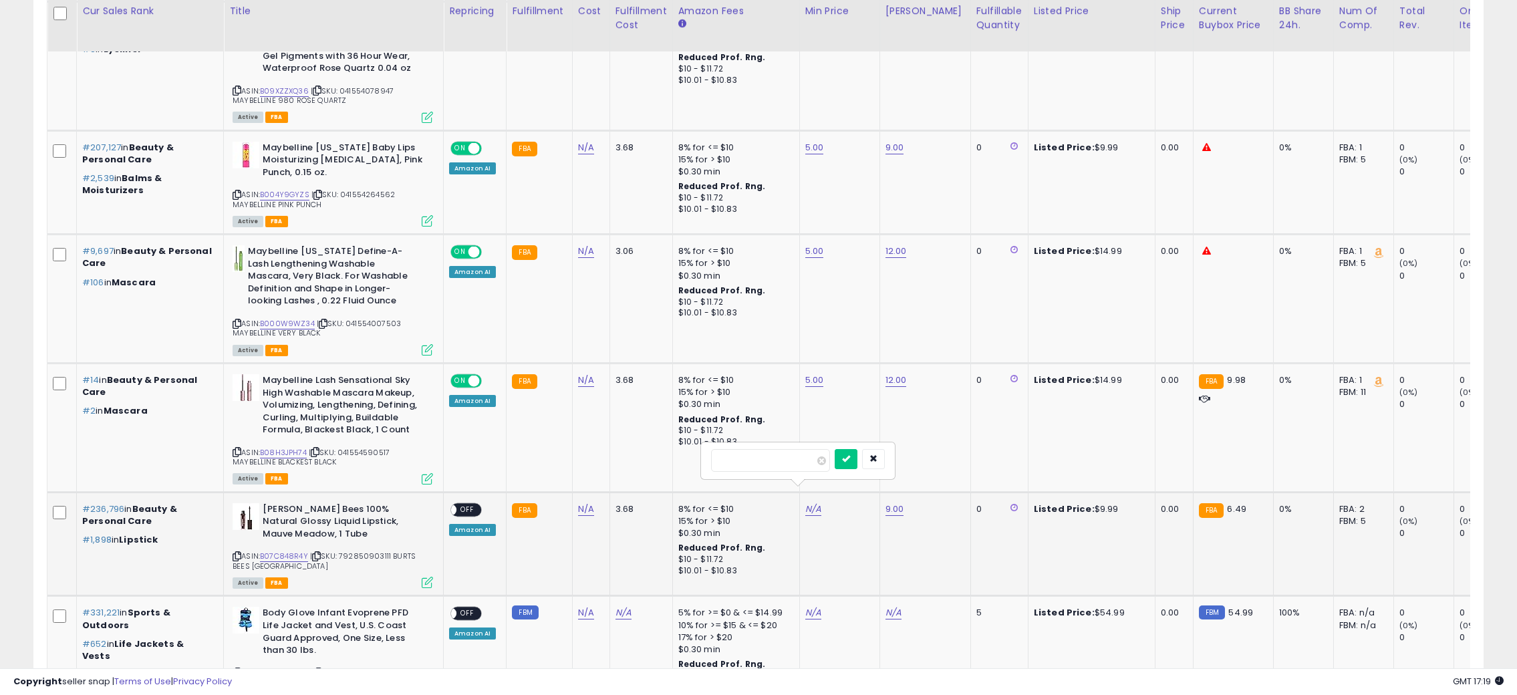
click at [853, 461] on div "*" at bounding box center [798, 460] width 174 height 23
drag, startPoint x: 864, startPoint y: 465, endPoint x: 803, endPoint y: 475, distance: 61.0
click at [858, 465] on button "submit" at bounding box center [846, 459] width 23 height 20
click at [468, 504] on span "OFF" at bounding box center [467, 509] width 21 height 11
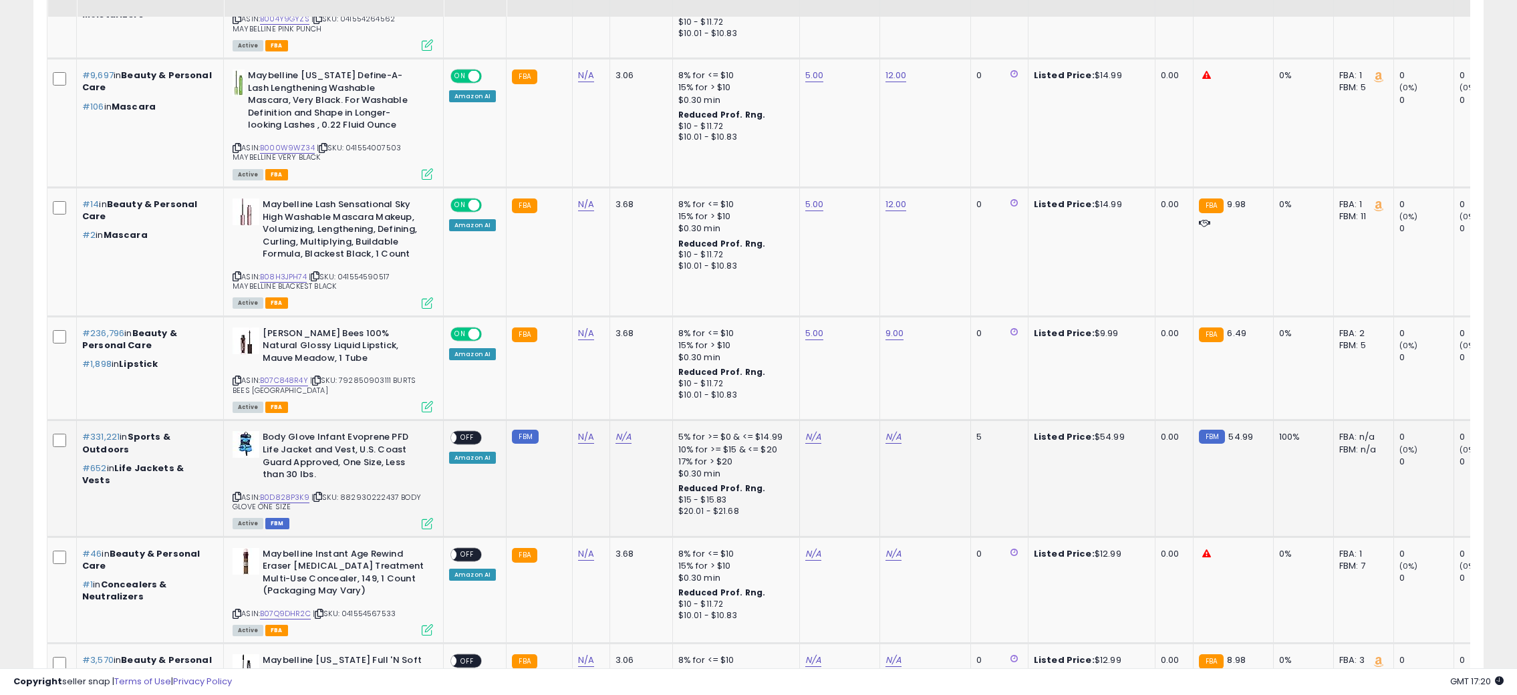
scroll to position [1459, 0]
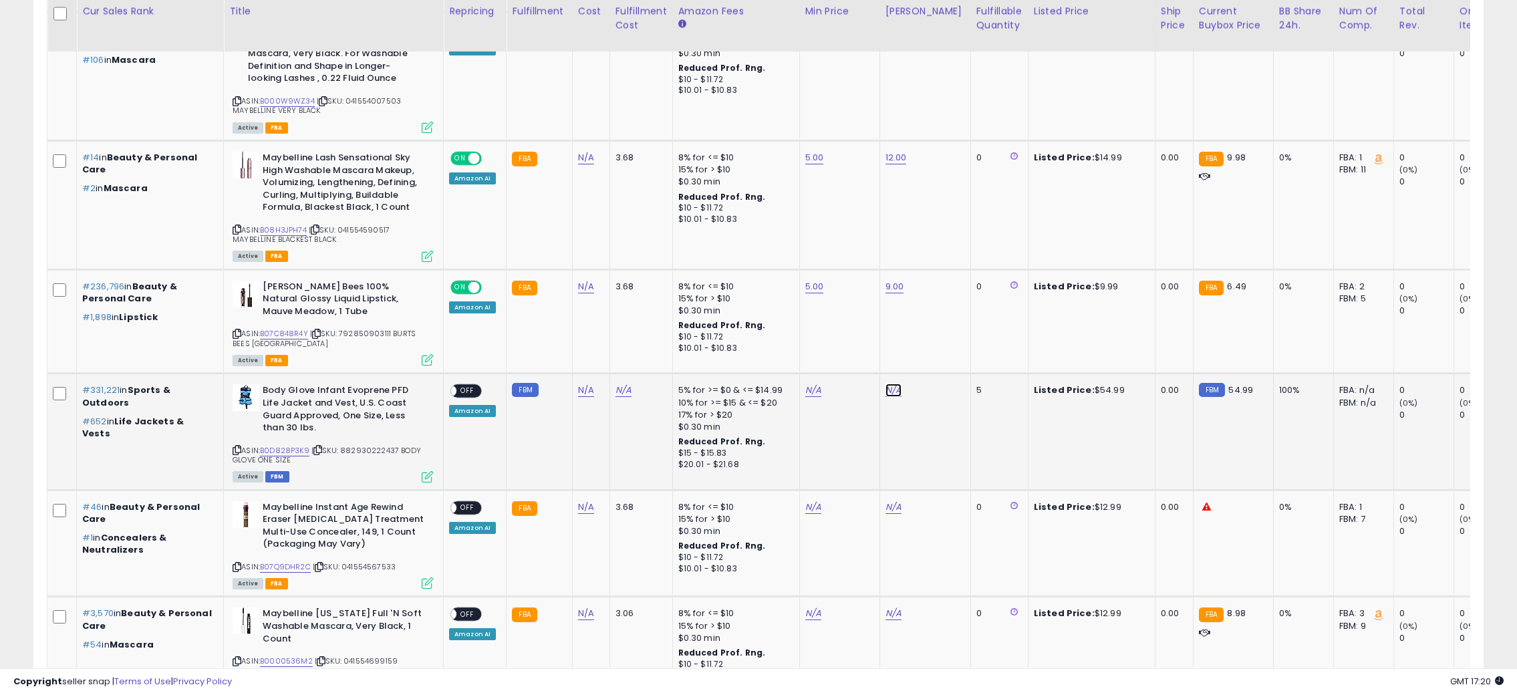
click at [894, 384] on link "N/A" at bounding box center [894, 390] width 16 height 13
type input "*****"
click at [930, 343] on icon "submit" at bounding box center [926, 339] width 8 height 8
click at [805, 384] on link "N/A" at bounding box center [813, 390] width 16 height 13
type input "**"
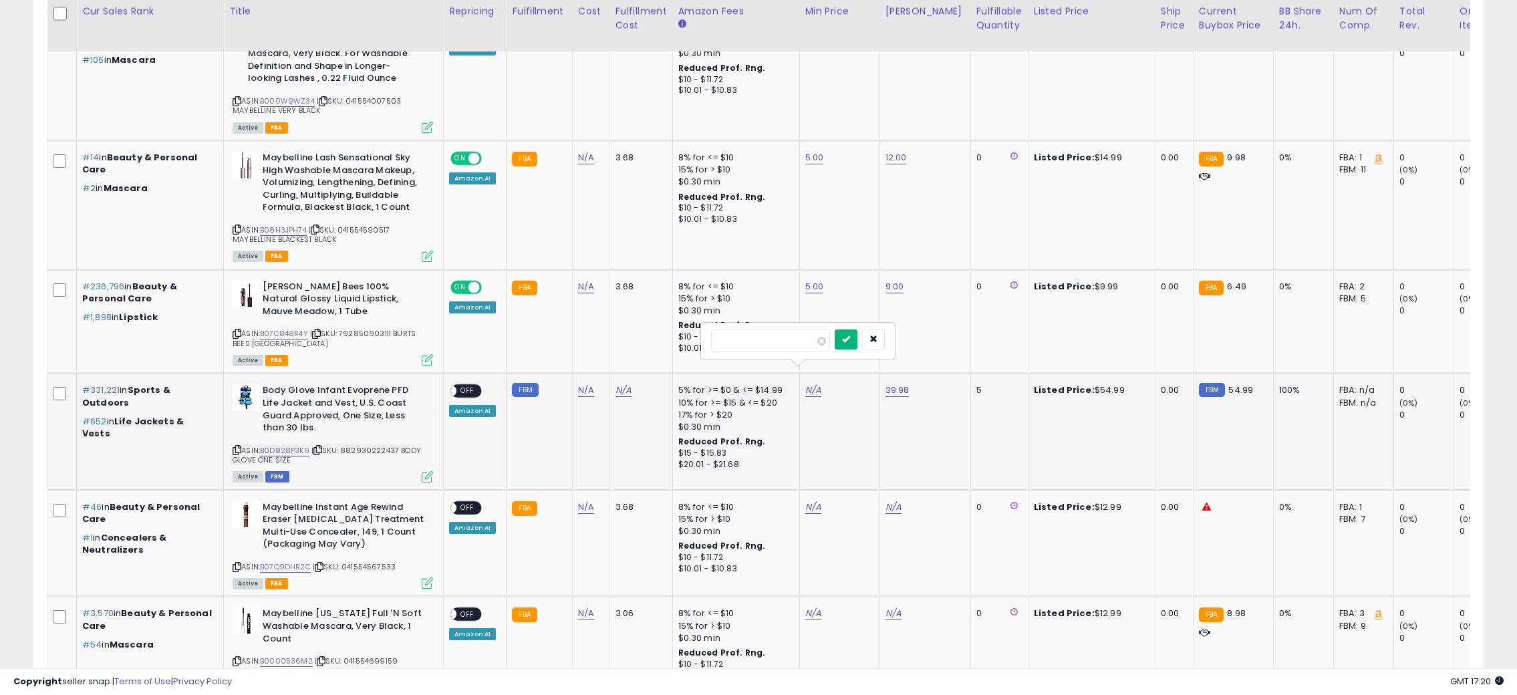
click at [850, 338] on icon "submit" at bounding box center [846, 339] width 8 height 8
click at [480, 384] on div "ON OFF" at bounding box center [465, 391] width 31 height 14
click at [469, 386] on span "OFF" at bounding box center [467, 391] width 21 height 11
click at [894, 501] on link "N/A" at bounding box center [894, 507] width 16 height 13
type input "**"
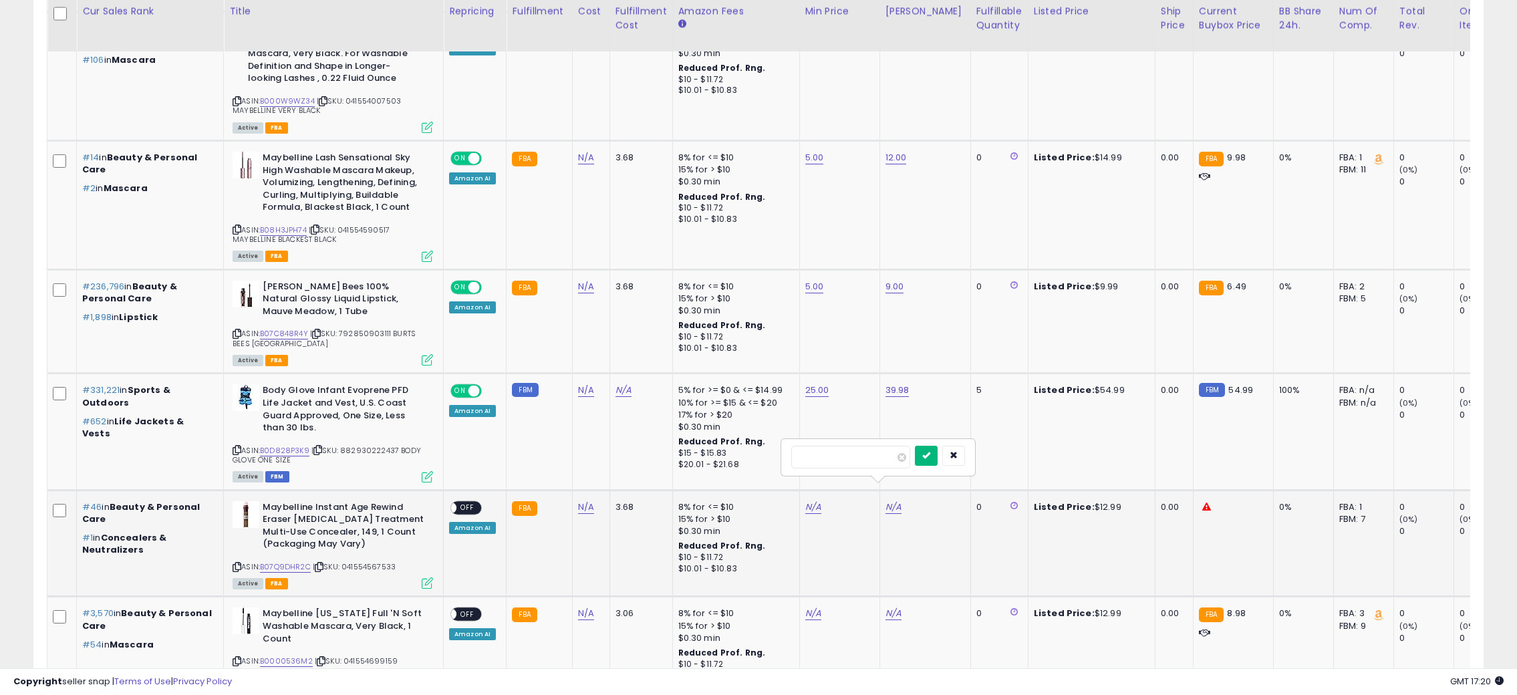
click at [938, 461] on button "submit" at bounding box center [926, 456] width 23 height 20
click at [814, 501] on link "N/A" at bounding box center [813, 507] width 16 height 13
type input "*"
click at [858, 462] on button "submit" at bounding box center [846, 456] width 23 height 20
click at [469, 490] on td "ON OFF Amazon AI" at bounding box center [475, 543] width 63 height 107
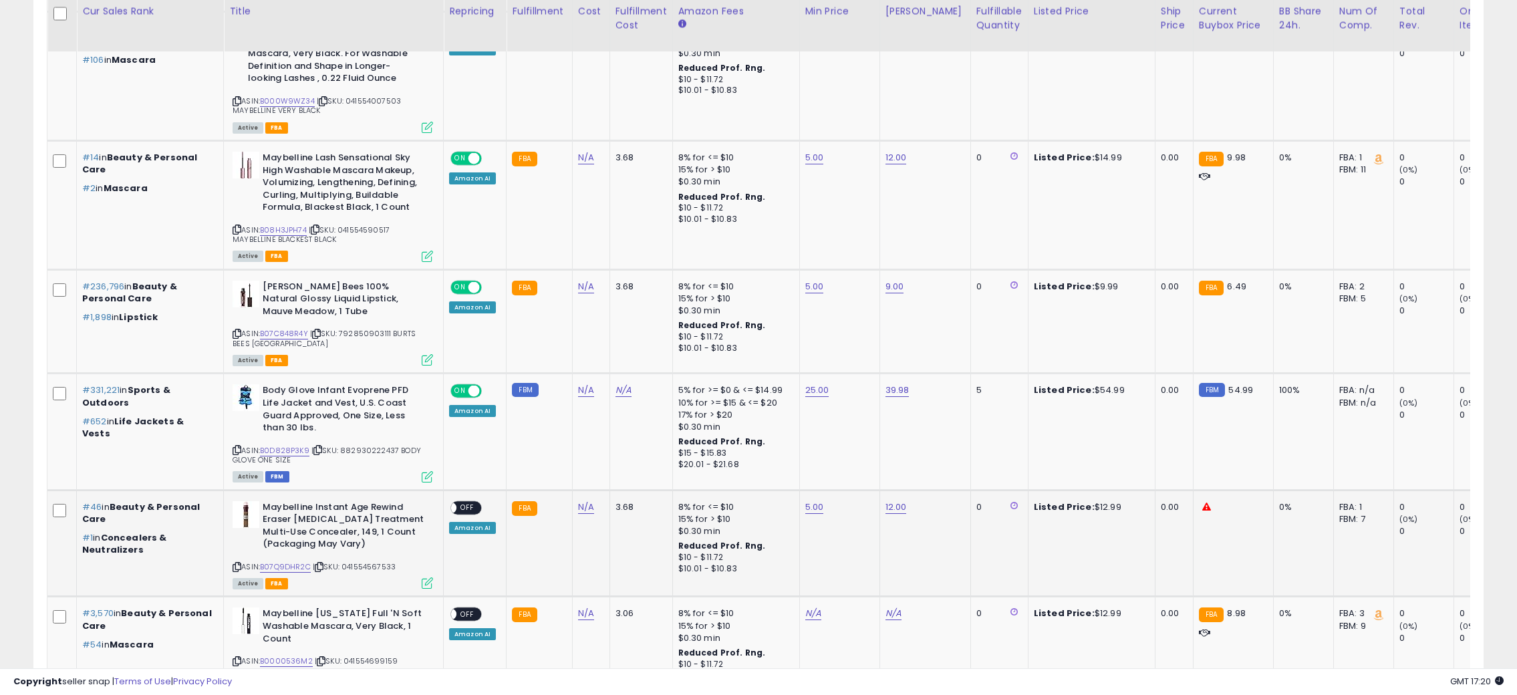
click at [469, 502] on span "OFF" at bounding box center [467, 507] width 21 height 11
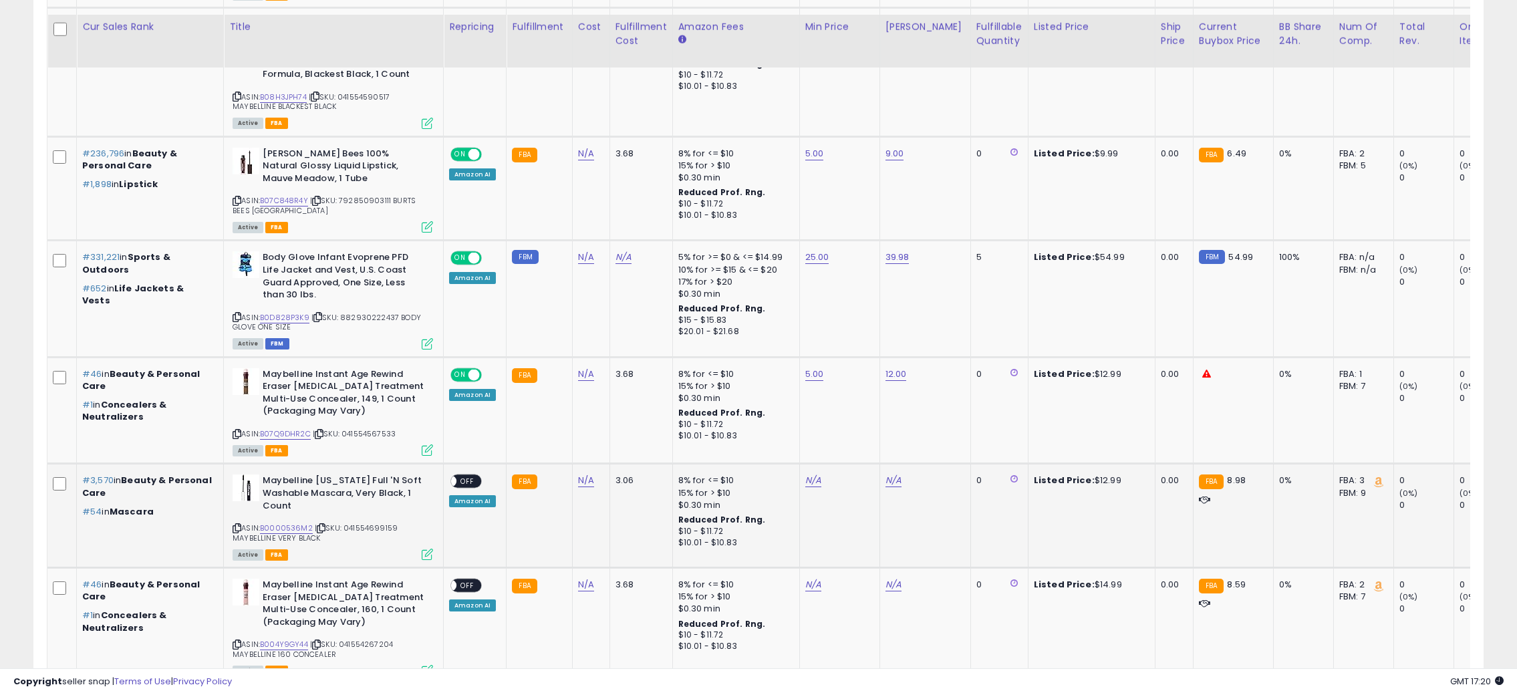
scroll to position [1607, 0]
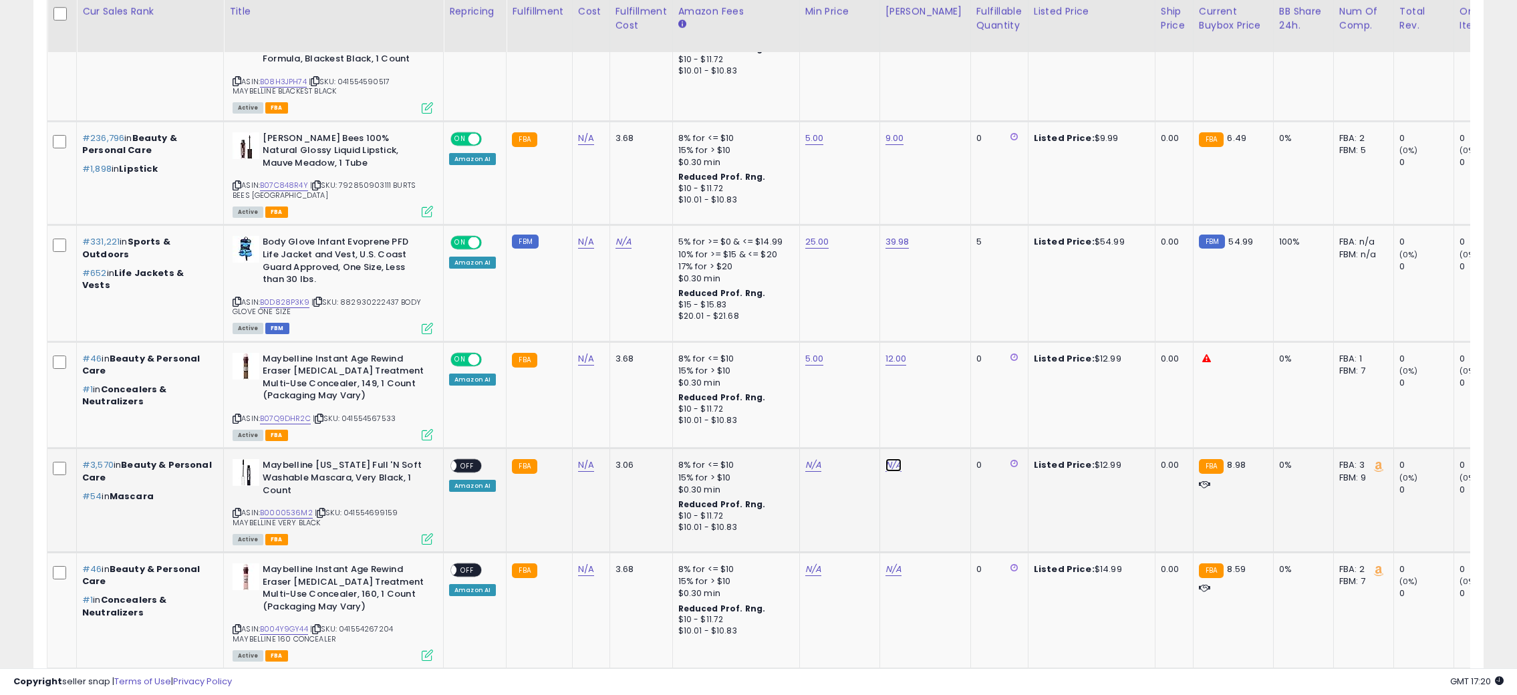
click at [886, 459] on link "N/A" at bounding box center [894, 465] width 16 height 13
type input "*"
click at [930, 413] on icon "submit" at bounding box center [926, 413] width 8 height 8
click at [813, 459] on link "N/A" at bounding box center [813, 465] width 16 height 13
type input "*"
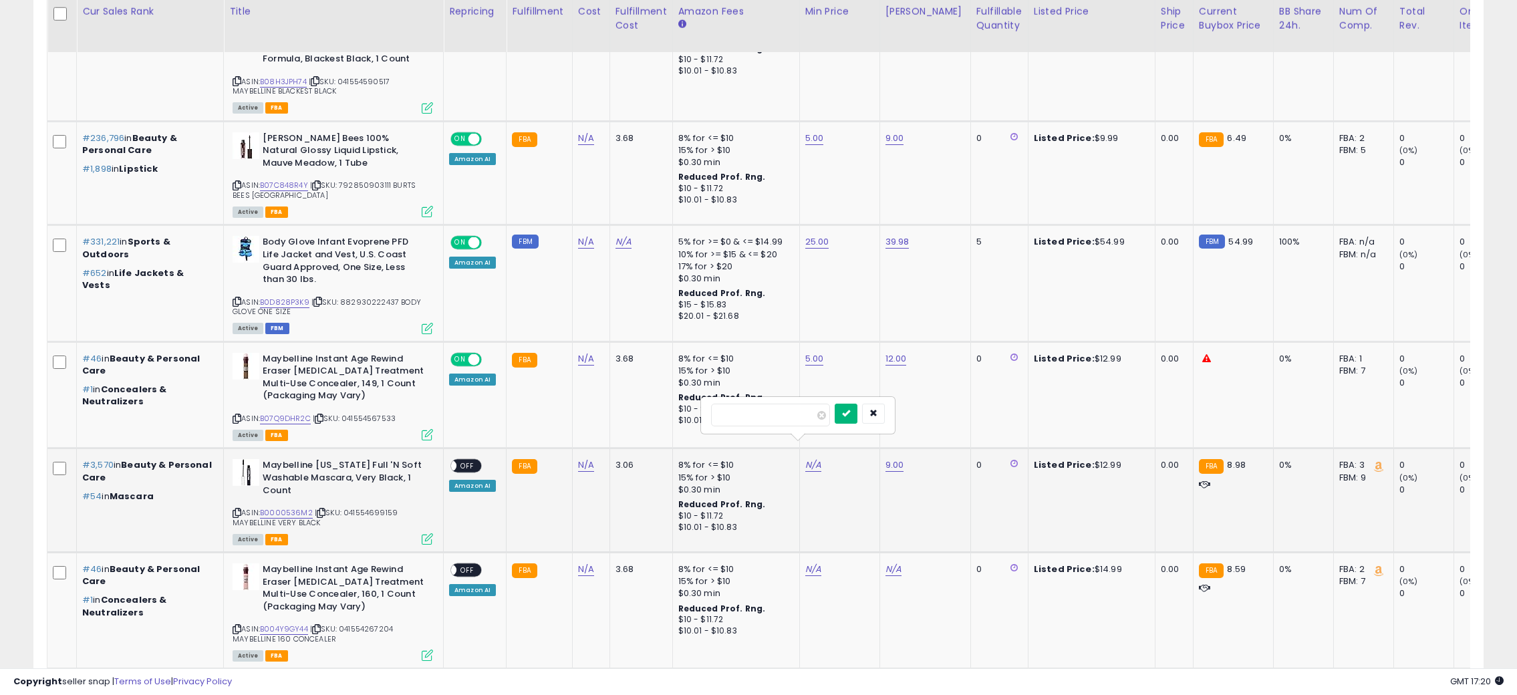
click at [858, 405] on button "submit" at bounding box center [846, 414] width 23 height 20
click at [476, 461] on span "OFF" at bounding box center [467, 466] width 21 height 11
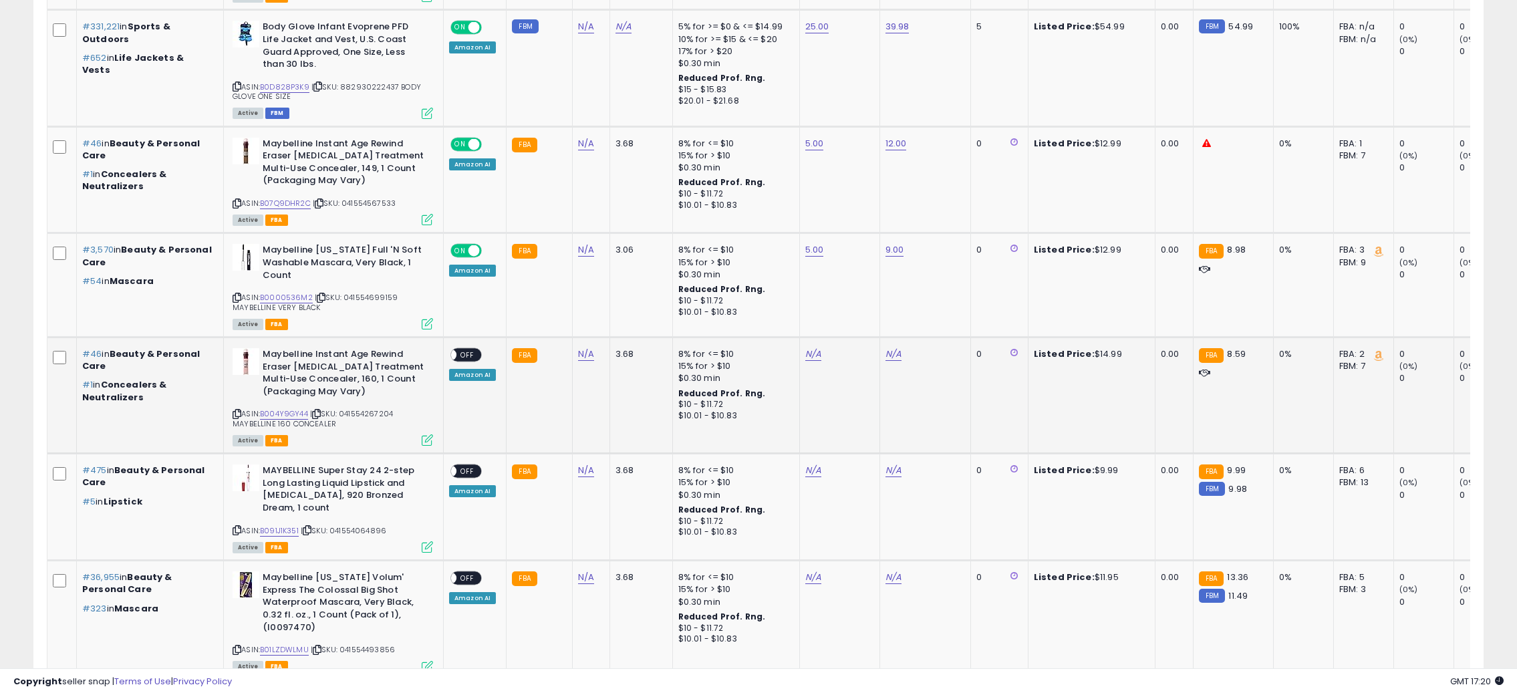
scroll to position [1830, 0]
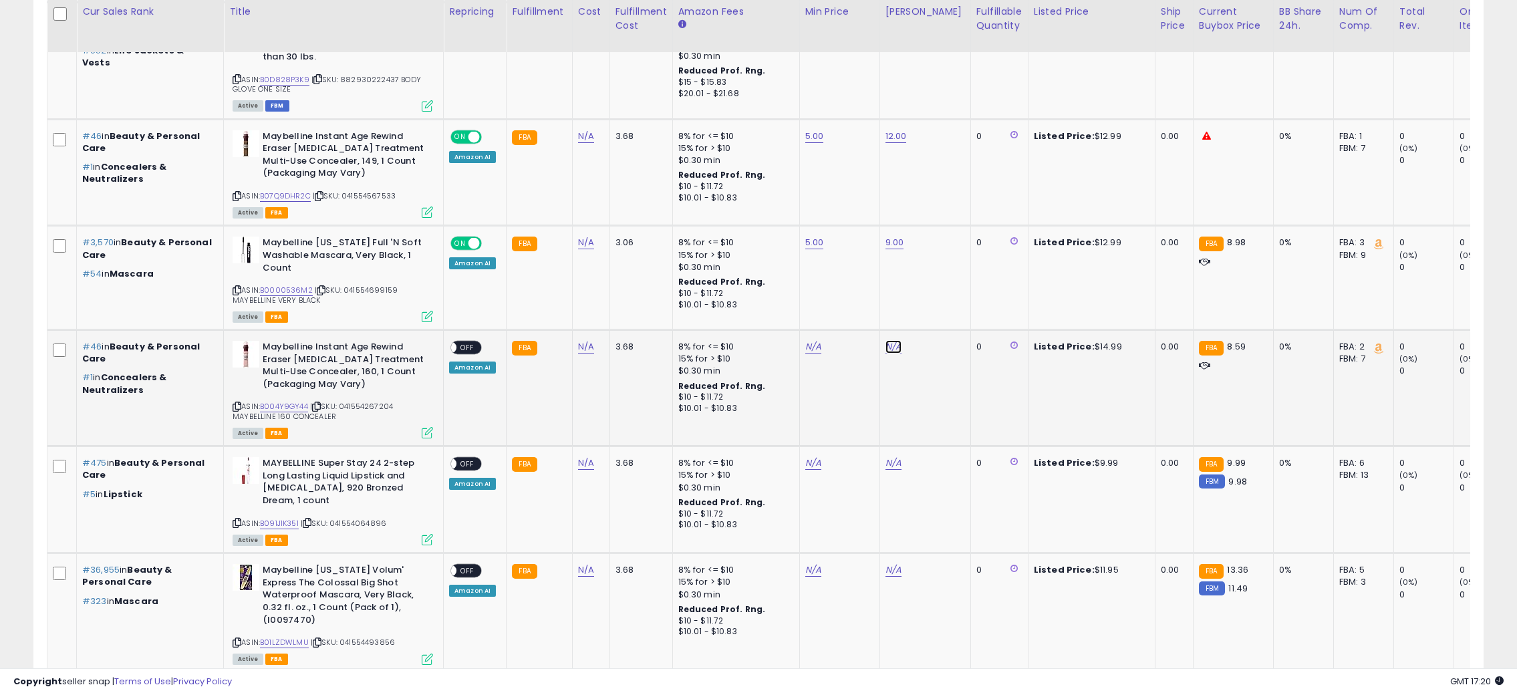
click at [886, 340] on link "N/A" at bounding box center [894, 346] width 16 height 13
type input "*"
click at [930, 298] on icon "submit" at bounding box center [926, 294] width 8 height 8
click at [811, 340] on link "N/A" at bounding box center [813, 346] width 16 height 13
type input "*"
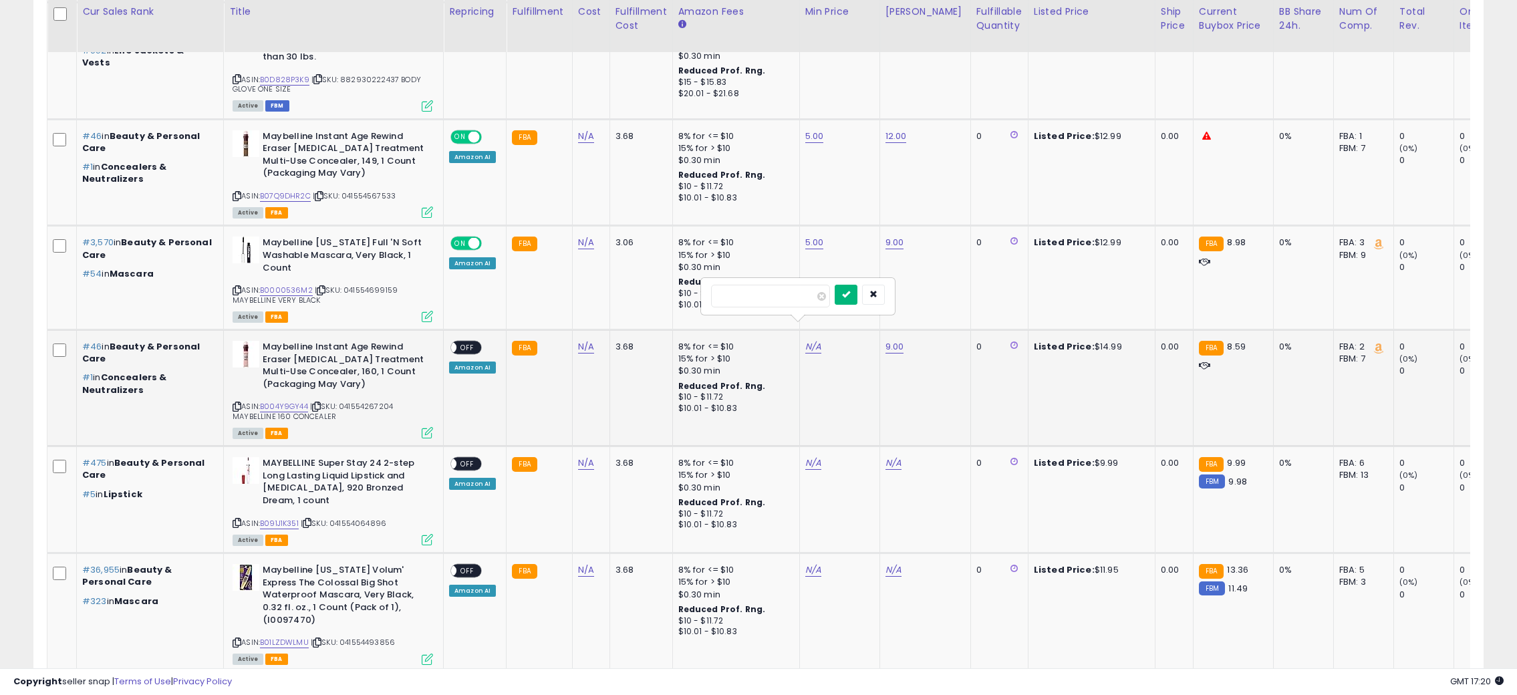
click at [858, 298] on button "submit" at bounding box center [846, 295] width 23 height 20
click at [461, 342] on div "ON OFF" at bounding box center [444, 347] width 31 height 11
click at [465, 342] on span "OFF" at bounding box center [467, 347] width 21 height 11
click at [892, 457] on link "N/A" at bounding box center [894, 463] width 16 height 13
type input "*"
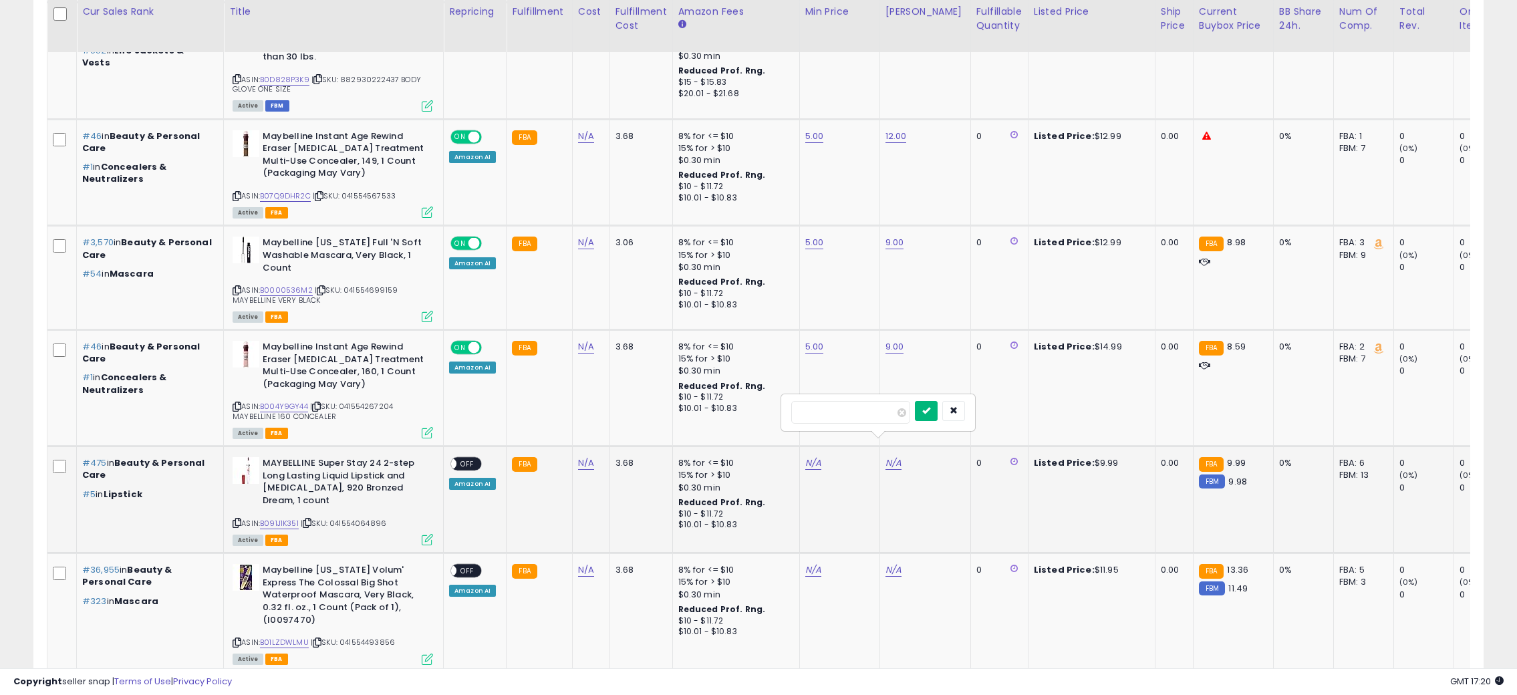
click at [930, 408] on icon "submit" at bounding box center [926, 410] width 8 height 8
click at [805, 457] on link "N/A" at bounding box center [813, 463] width 16 height 13
type input "*"
click at [858, 408] on button "submit" at bounding box center [846, 411] width 23 height 20
click at [813, 457] on link "2.00" at bounding box center [814, 463] width 19 height 13
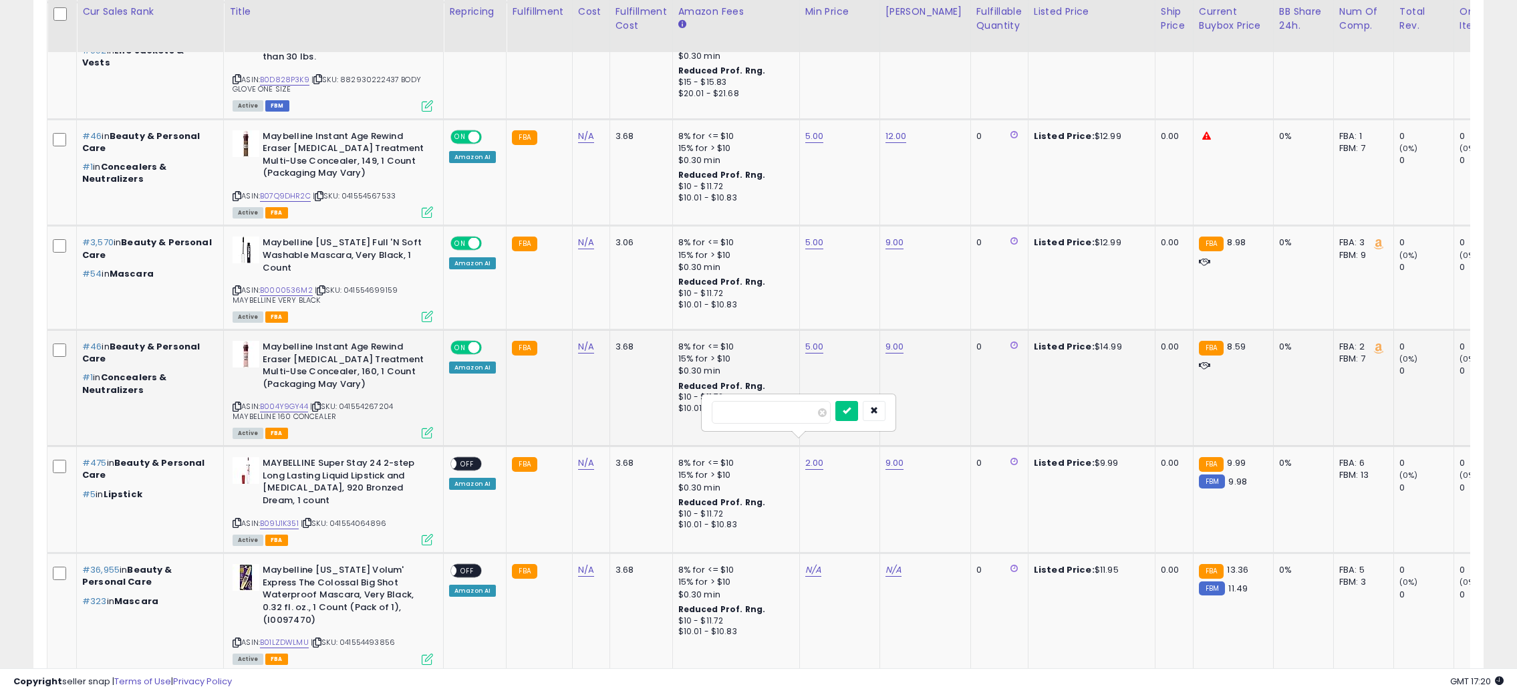
drag, startPoint x: 719, startPoint y: 409, endPoint x: 546, endPoint y: 406, distance: 173.1
click at [546, 406] on tbody "#605,025 in Sports & Outdoors #1,166 in Life Jackets & Vests Body Glove Women's…" at bounding box center [1036, 112] width 1979 height 2480
type input "*"
click at [858, 409] on button "submit" at bounding box center [846, 411] width 23 height 20
click at [477, 459] on span "OFF" at bounding box center [467, 464] width 21 height 11
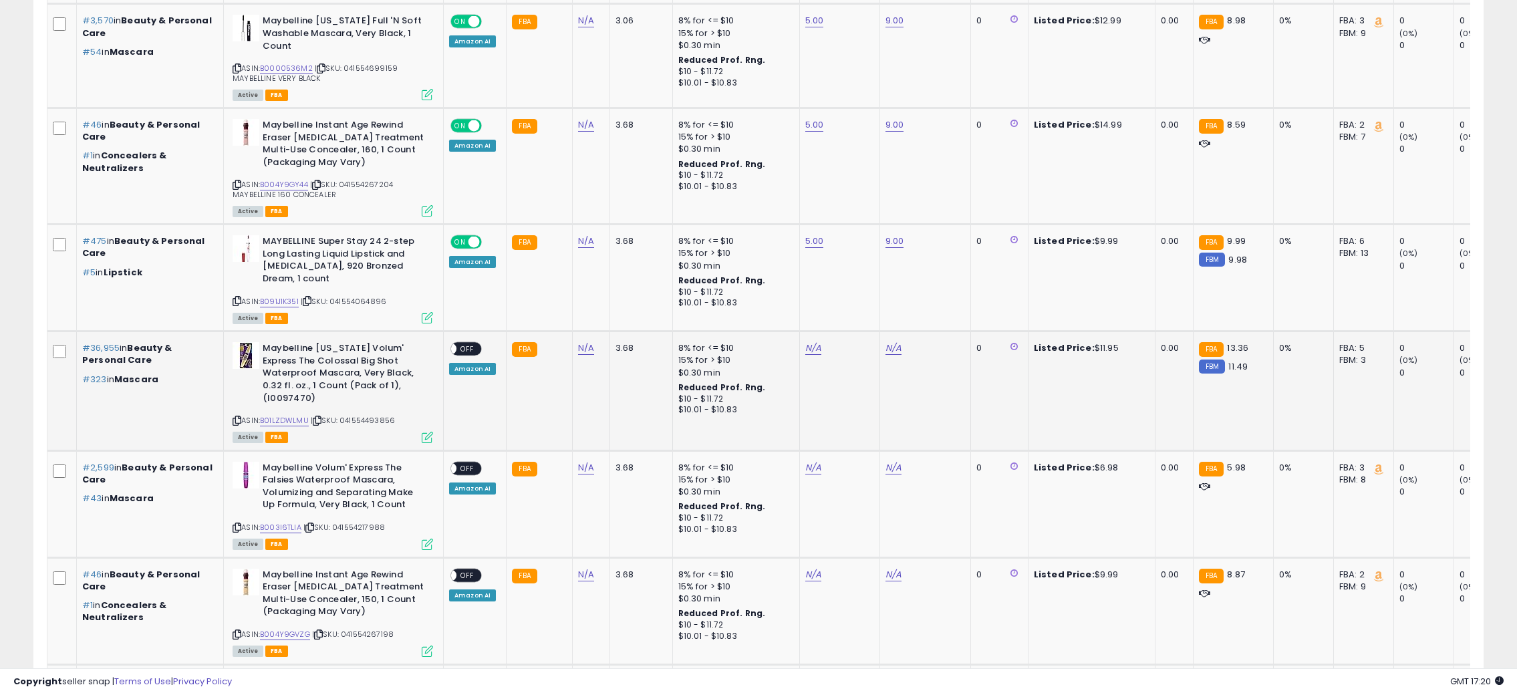
scroll to position [2053, 0]
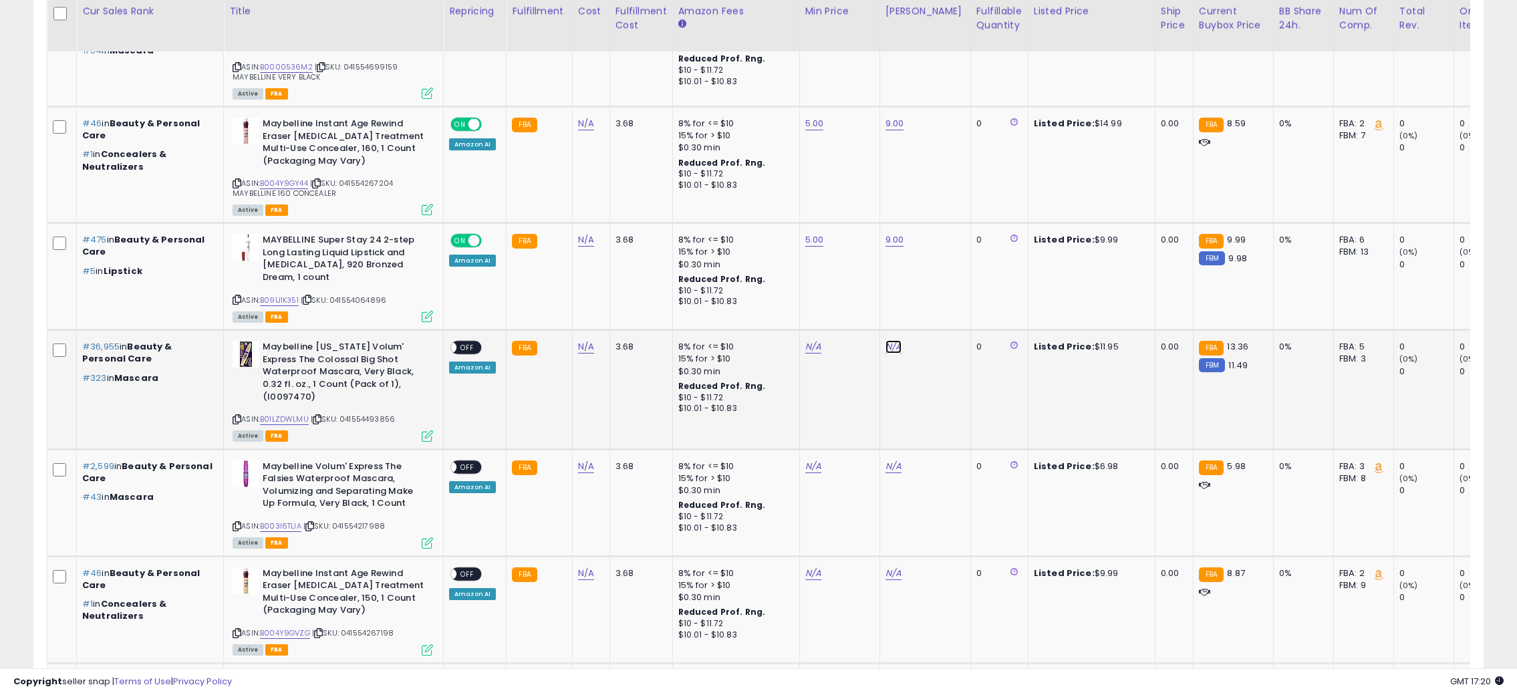
click at [893, 340] on link "N/A" at bounding box center [894, 346] width 16 height 13
type input "**"
click at [960, 271] on div "**" at bounding box center [878, 282] width 192 height 35
click at [930, 285] on icon "submit" at bounding box center [926, 281] width 8 height 8
click at [813, 340] on link "N/A" at bounding box center [813, 346] width 16 height 13
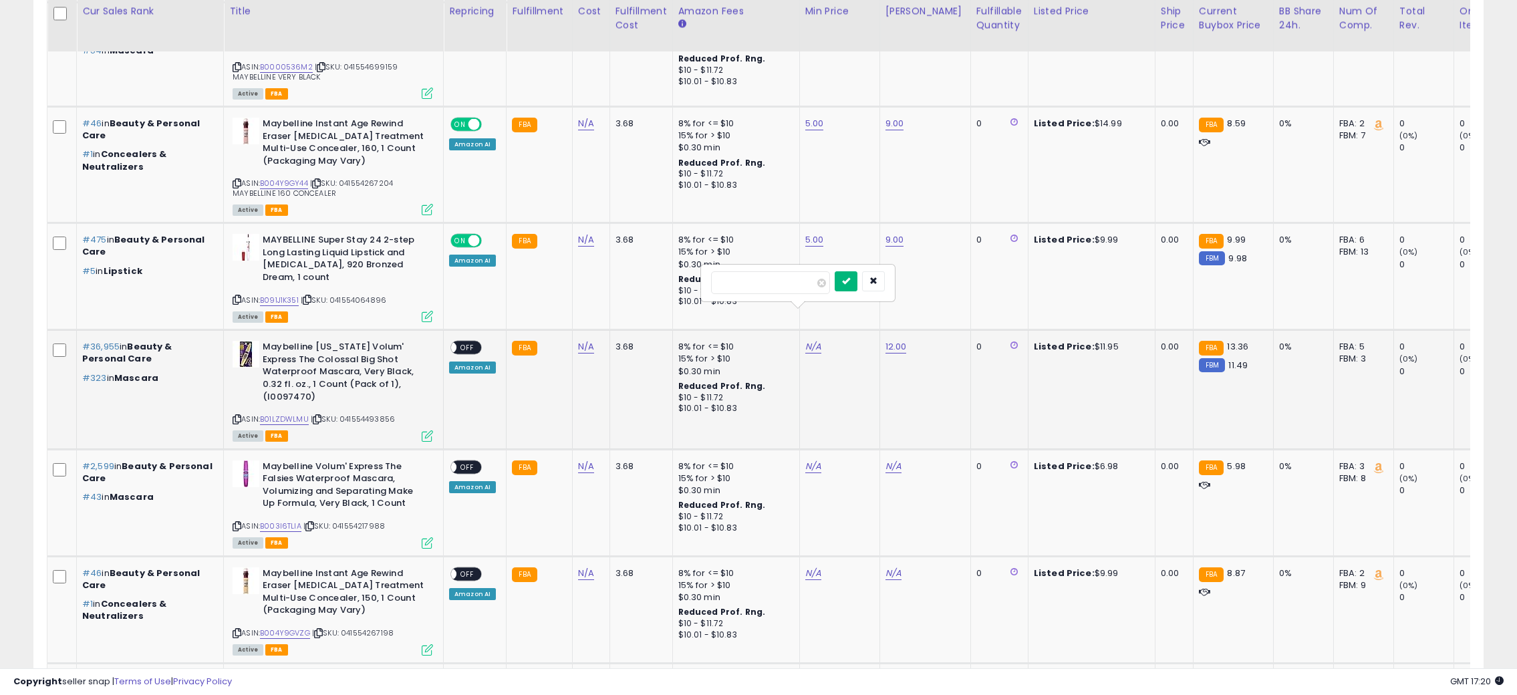
type input "*"
click at [858, 282] on button "submit" at bounding box center [846, 281] width 23 height 20
click at [461, 342] on div "ON OFF" at bounding box center [444, 347] width 31 height 11
click at [472, 342] on span "OFF" at bounding box center [467, 347] width 21 height 11
click at [891, 460] on link "N/A" at bounding box center [894, 466] width 16 height 13
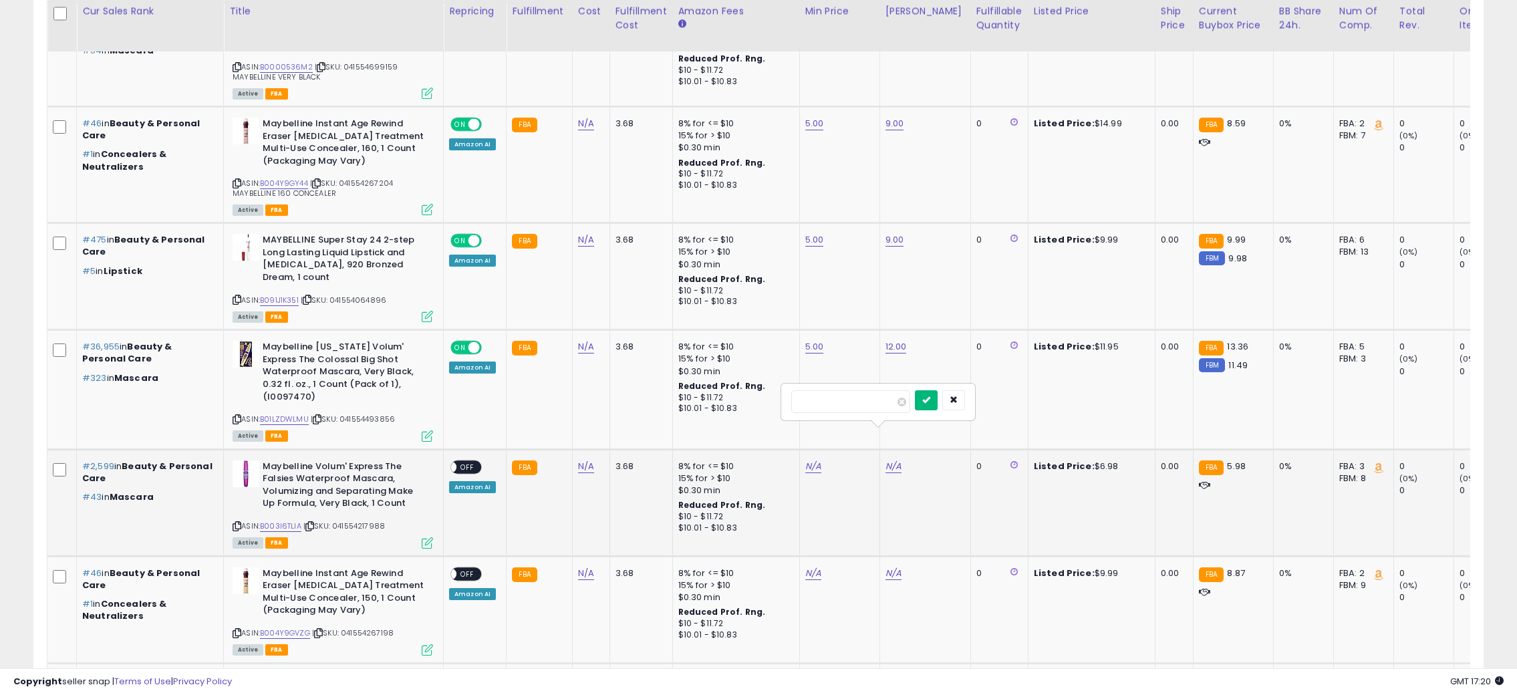
type input "*"
click at [938, 400] on button "submit" at bounding box center [926, 400] width 23 height 20
click at [801, 449] on td "N/A" at bounding box center [839, 502] width 80 height 107
click at [806, 460] on link "N/A" at bounding box center [813, 466] width 16 height 13
type input "*"
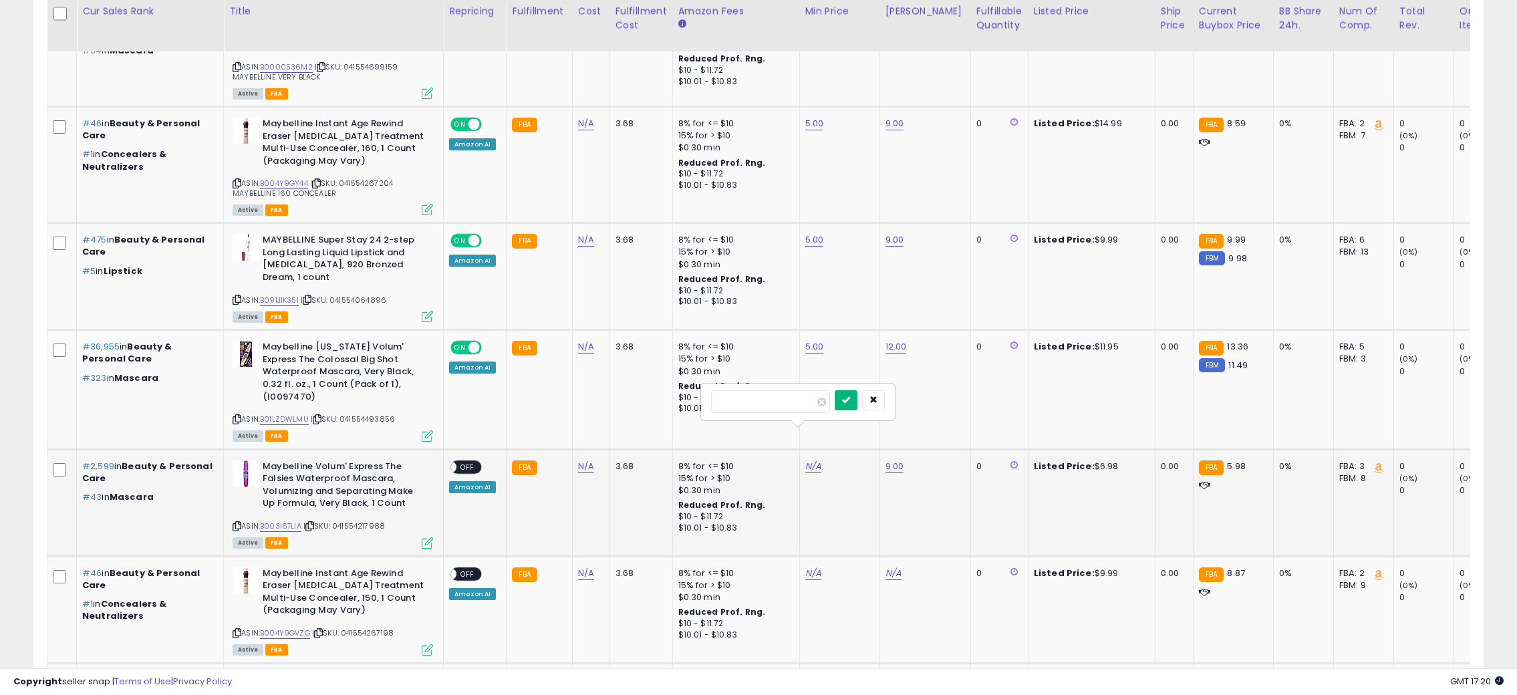
click at [850, 397] on icon "submit" at bounding box center [846, 400] width 8 height 8
click at [458, 461] on span "OFF" at bounding box center [467, 466] width 21 height 11
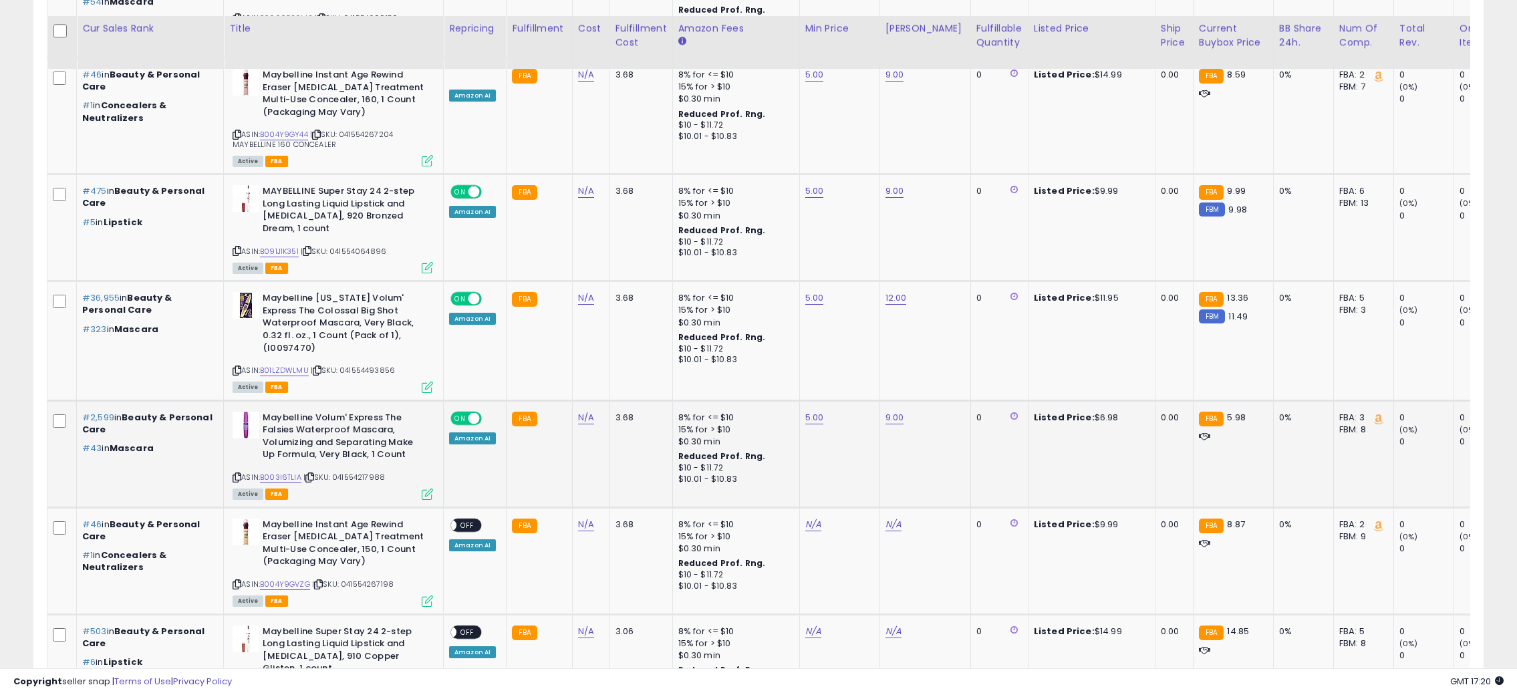
scroll to position [2127, 0]
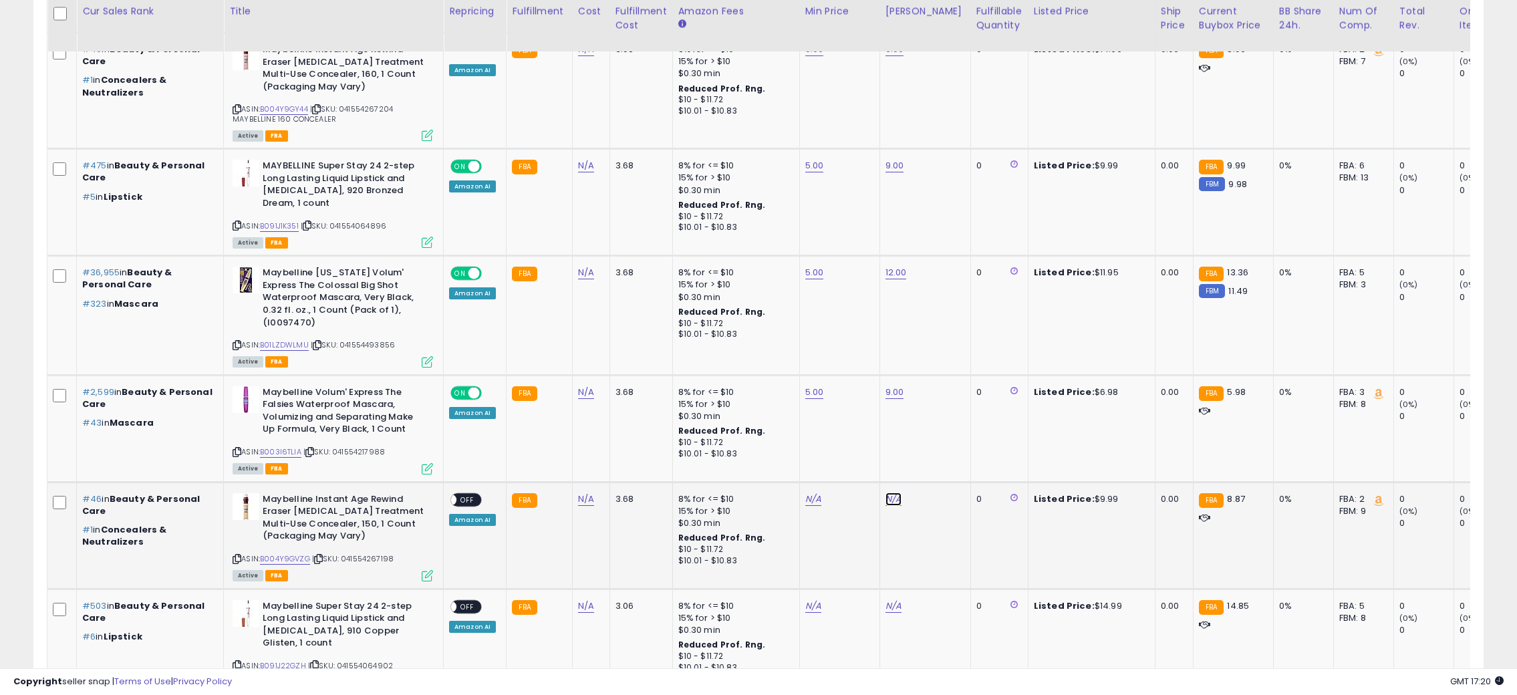
click at [891, 493] on link "N/A" at bounding box center [894, 499] width 16 height 13
type input "*"
click at [938, 424] on button "submit" at bounding box center [926, 432] width 23 height 20
click at [807, 493] on link "N/A" at bounding box center [813, 499] width 16 height 13
type input "*"
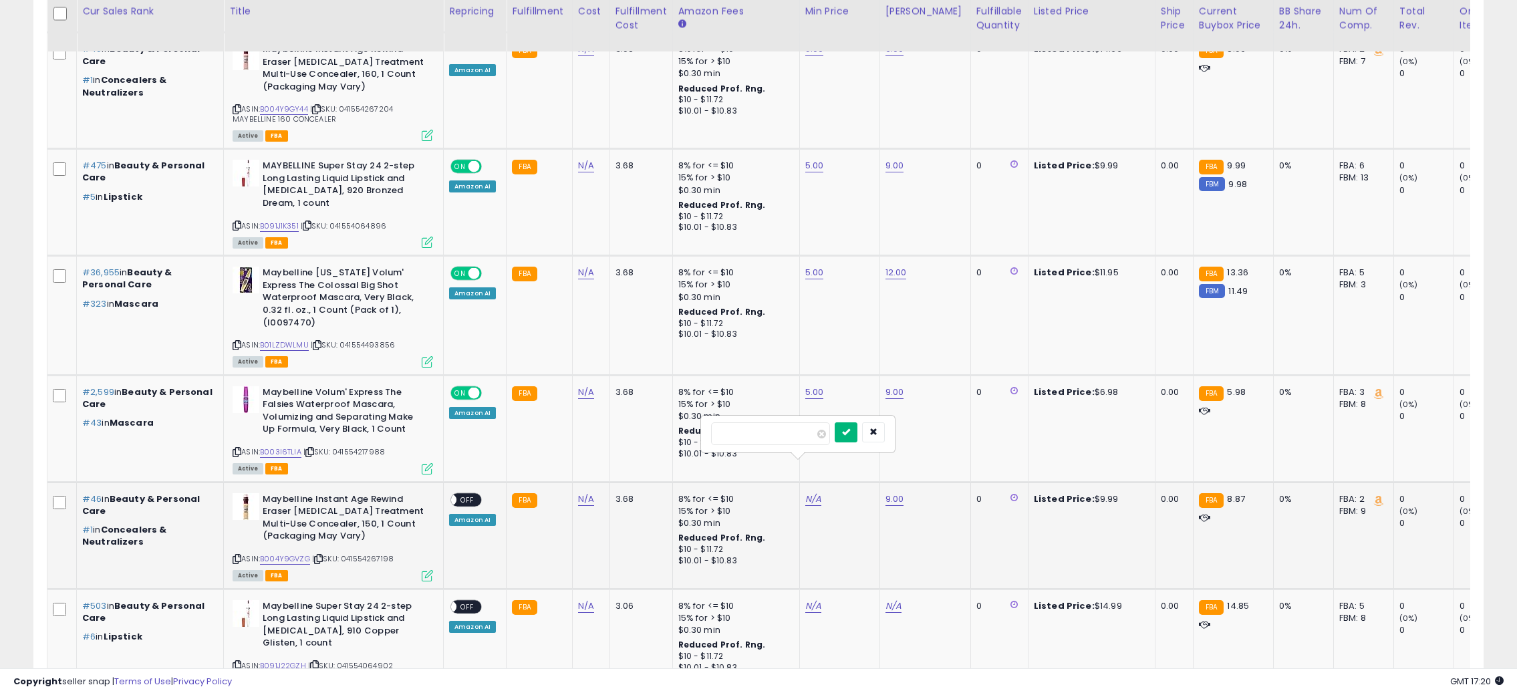
click at [850, 434] on icon "submit" at bounding box center [846, 432] width 8 height 8
click at [479, 493] on div "ON OFF" at bounding box center [465, 500] width 31 height 14
click at [469, 494] on span "OFF" at bounding box center [467, 499] width 21 height 11
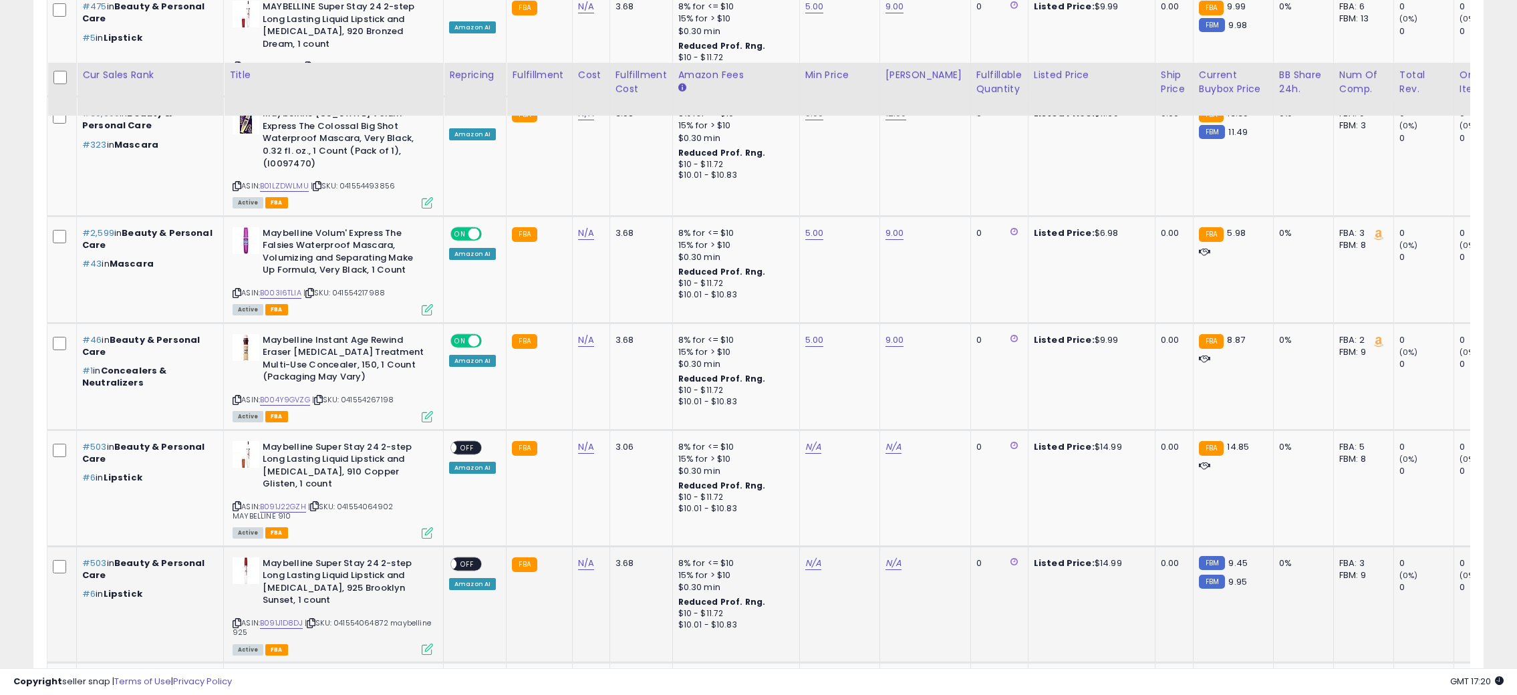
scroll to position [2350, 0]
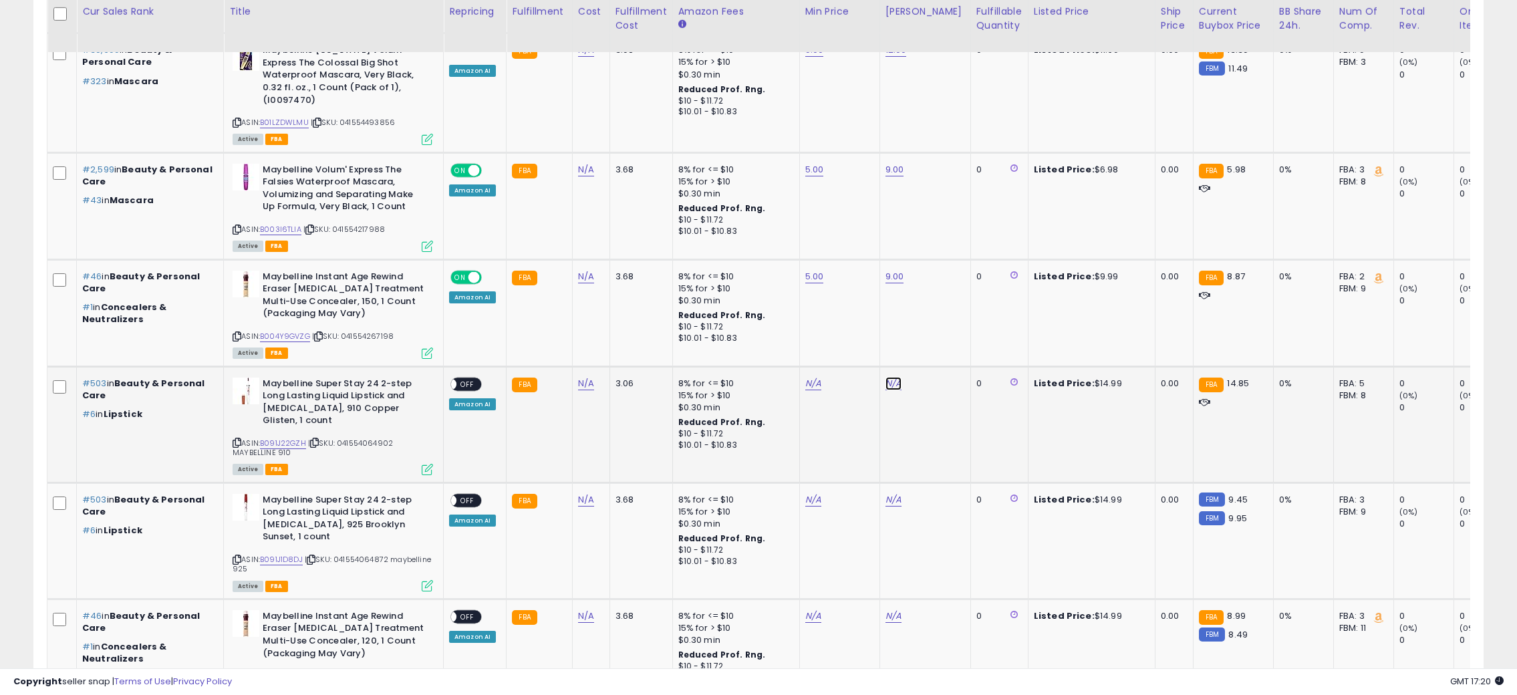
click at [896, 377] on link "N/A" at bounding box center [894, 383] width 16 height 13
type input "**"
click at [938, 316] on button "submit" at bounding box center [926, 316] width 23 height 20
click at [807, 377] on link "N/A" at bounding box center [813, 383] width 16 height 13
type input "*"
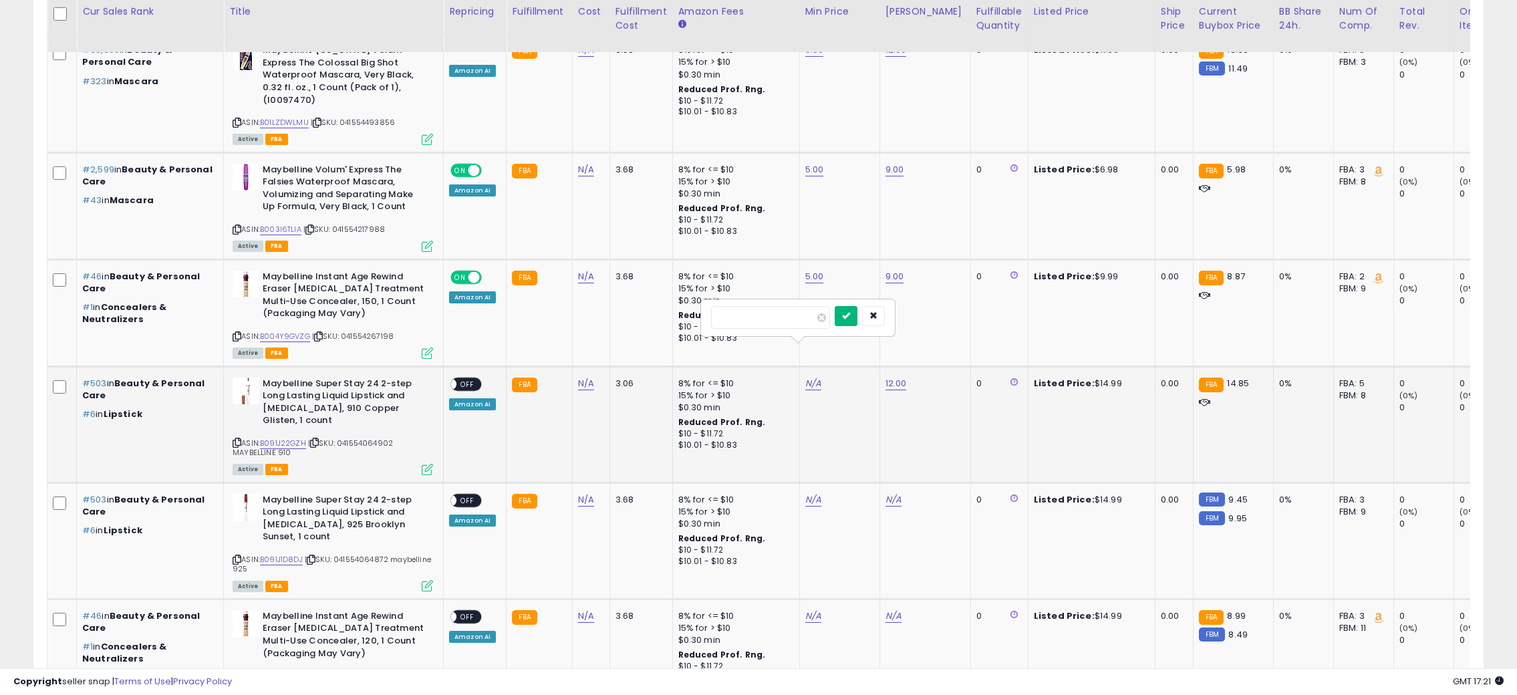
drag, startPoint x: 868, startPoint y: 315, endPoint x: 651, endPoint y: 356, distance: 220.5
click at [850, 315] on icon "submit" at bounding box center [846, 315] width 8 height 8
click at [475, 378] on span "OFF" at bounding box center [467, 383] width 21 height 11
click at [892, 493] on link "N/A" at bounding box center [894, 499] width 16 height 13
type input "*"
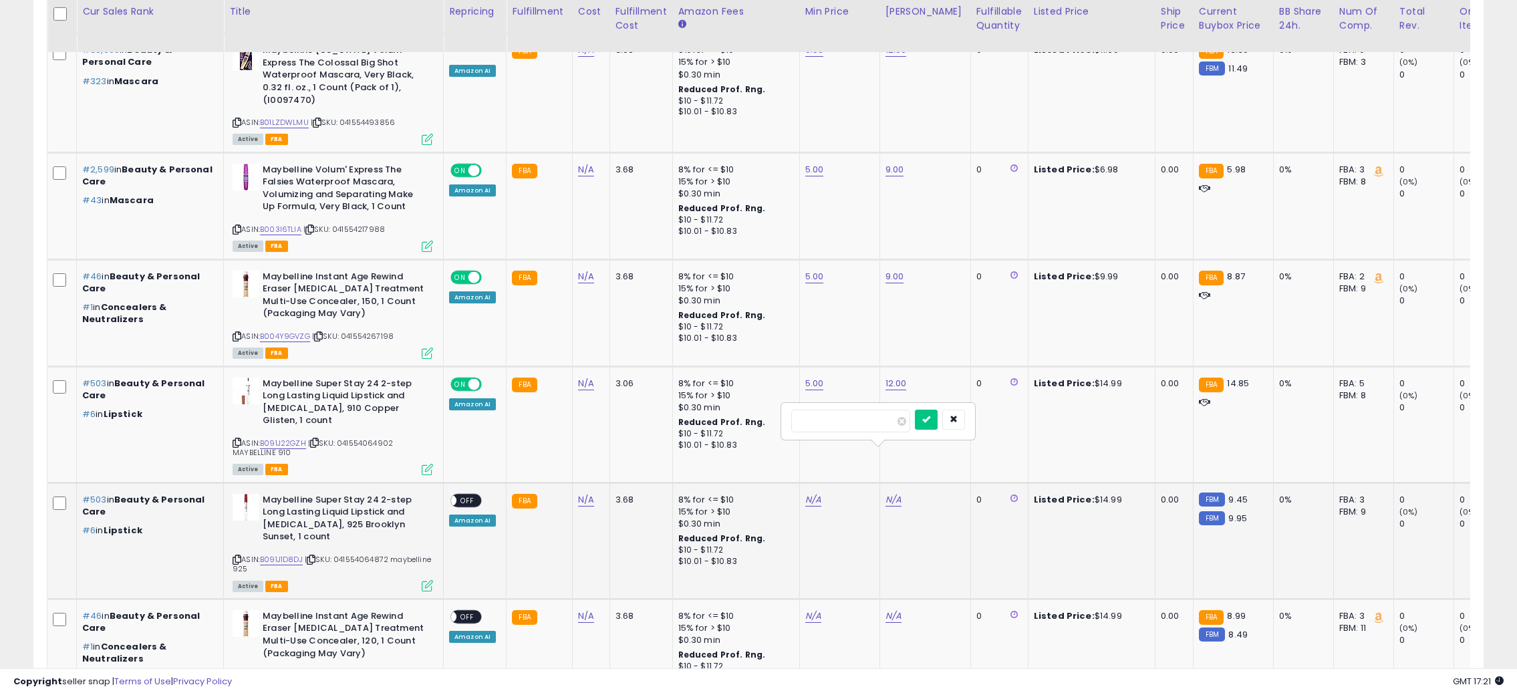
click at [910, 410] on div "*" at bounding box center [850, 421] width 119 height 23
click at [938, 422] on button "submit" at bounding box center [926, 420] width 23 height 20
click at [813, 493] on link "N/A" at bounding box center [813, 499] width 16 height 13
type input "*"
click at [850, 418] on icon "submit" at bounding box center [846, 419] width 8 height 8
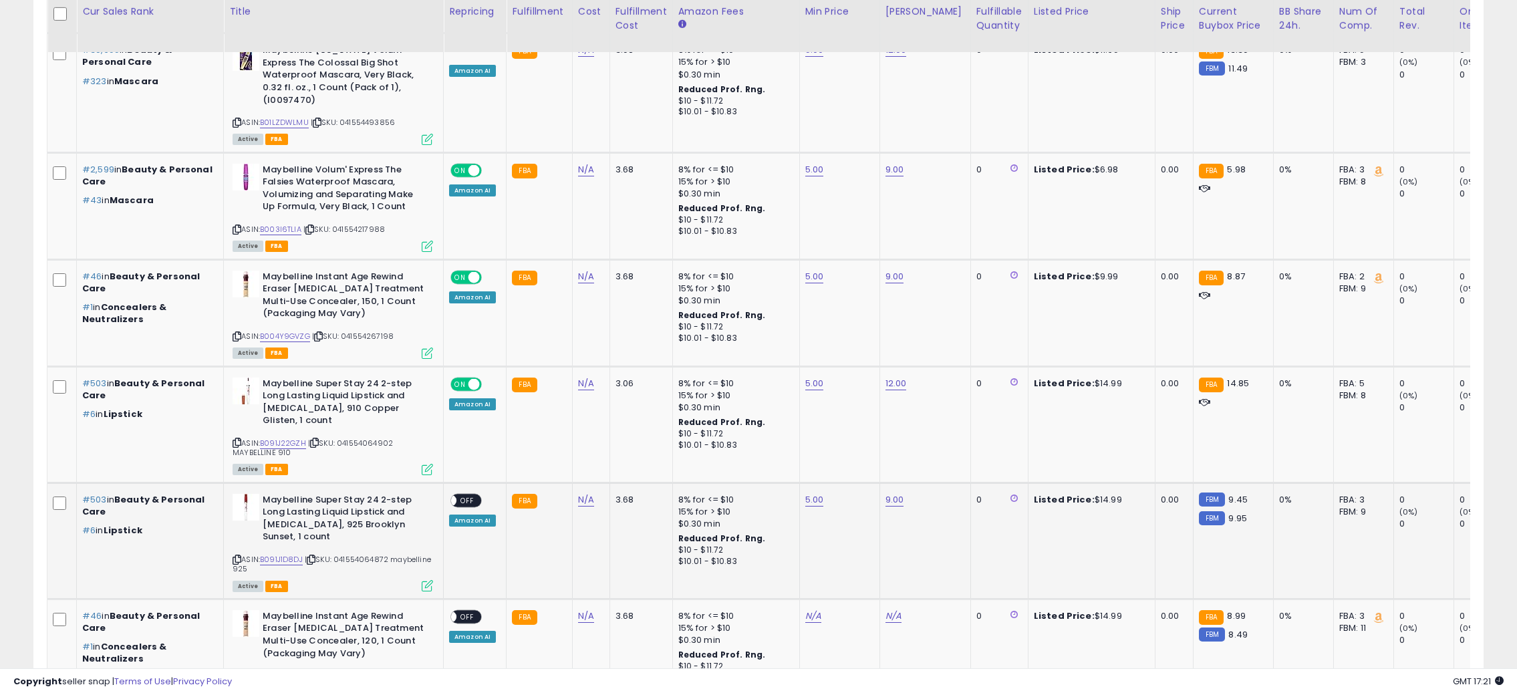
click at [470, 495] on span "OFF" at bounding box center [467, 500] width 21 height 11
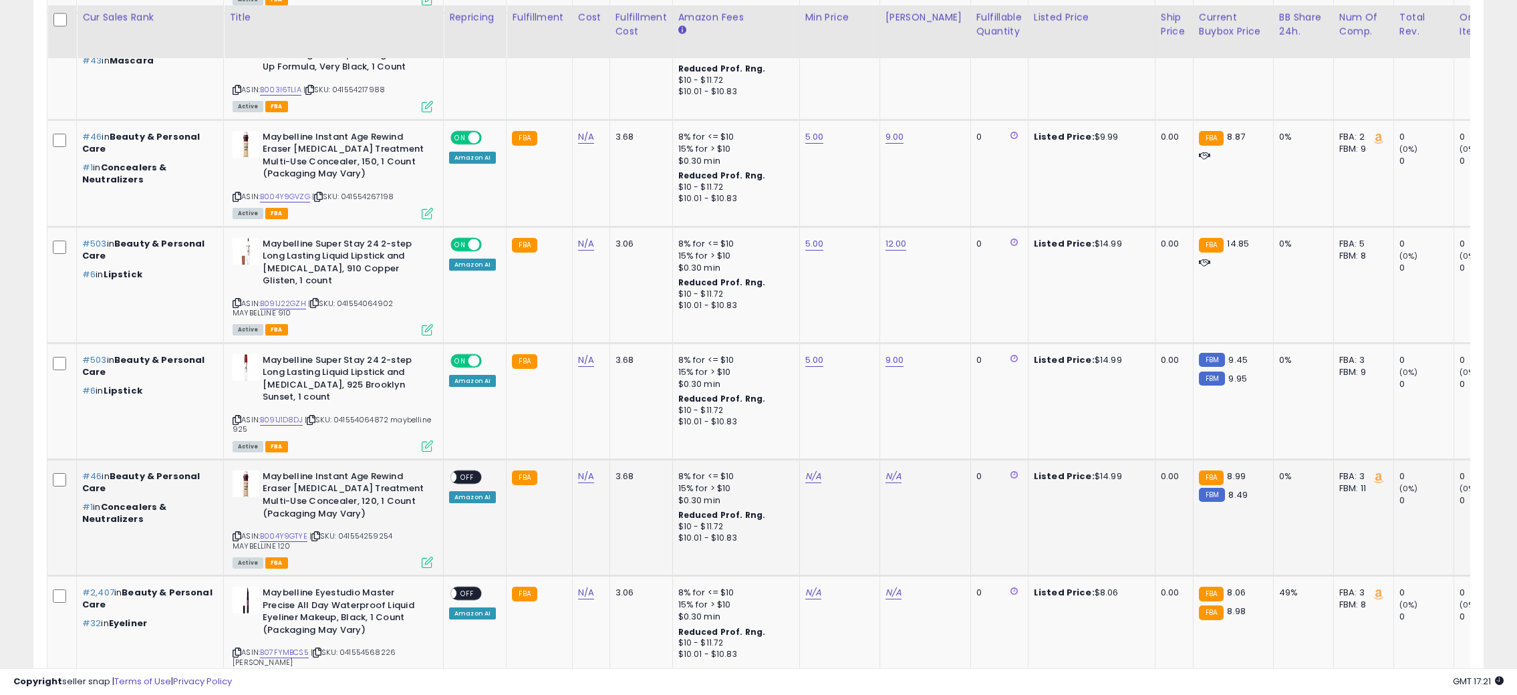
scroll to position [2498, 0]
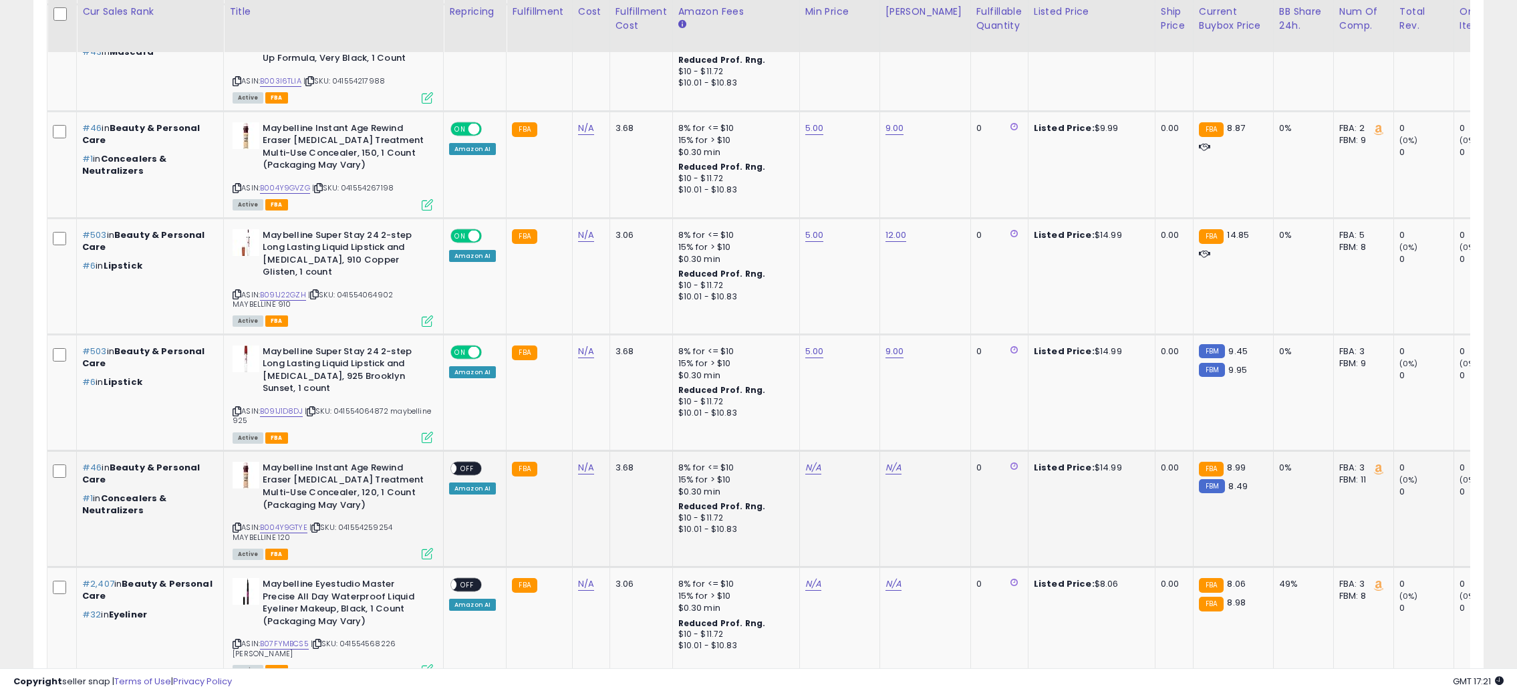
click at [880, 450] on td "N/A" at bounding box center [925, 508] width 91 height 116
click at [886, 461] on link "N/A" at bounding box center [894, 467] width 16 height 13
type input "*"
click at [938, 378] on button "submit" at bounding box center [926, 375] width 23 height 20
click at [811, 461] on link "N/A" at bounding box center [813, 467] width 16 height 13
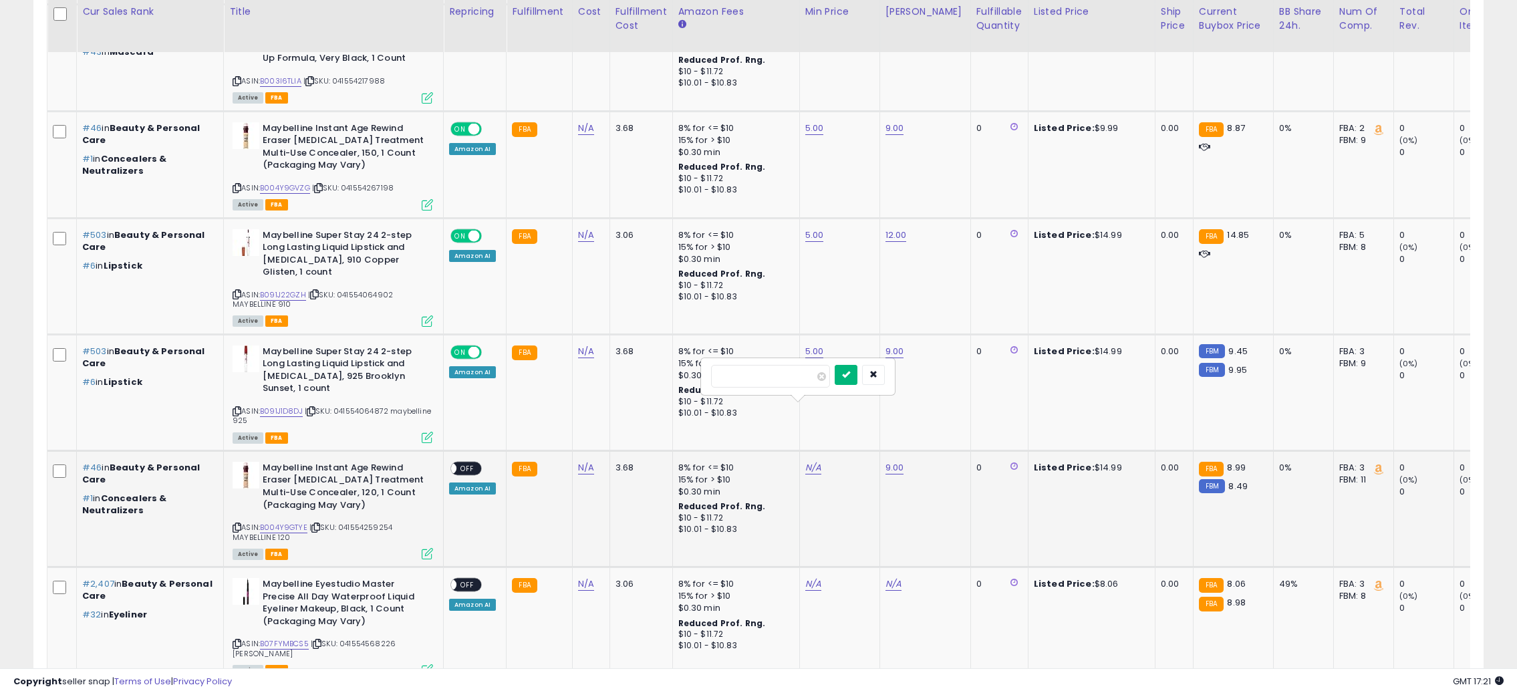
type input "*"
click at [858, 379] on button "submit" at bounding box center [846, 375] width 23 height 20
click at [469, 463] on span "OFF" at bounding box center [467, 468] width 21 height 11
click at [888, 577] on link "N/A" at bounding box center [894, 583] width 16 height 13
type input "*"
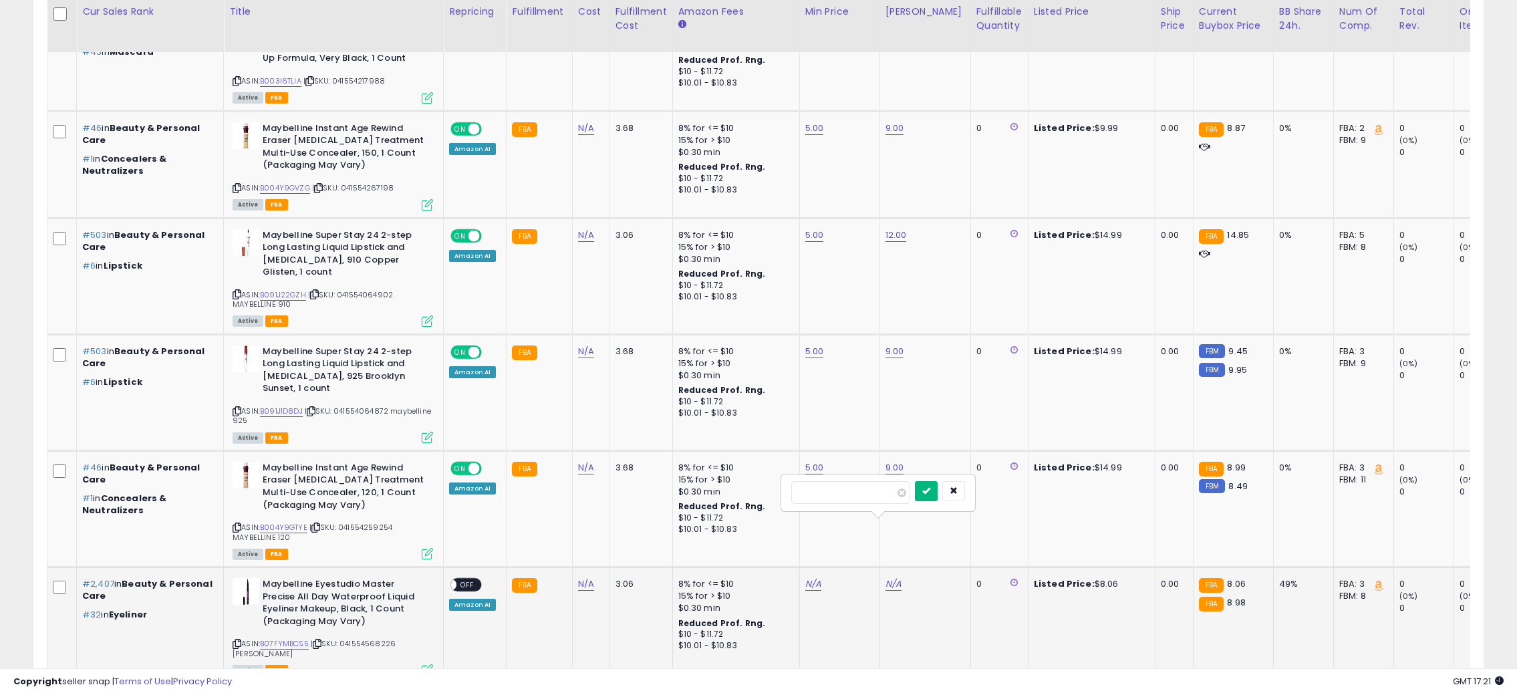
click at [930, 492] on icon "submit" at bounding box center [926, 491] width 8 height 8
click at [811, 577] on link "N/A" at bounding box center [813, 583] width 16 height 13
type input "*"
click at [850, 491] on icon "submit" at bounding box center [846, 491] width 8 height 8
click at [459, 579] on span "OFF" at bounding box center [467, 584] width 21 height 11
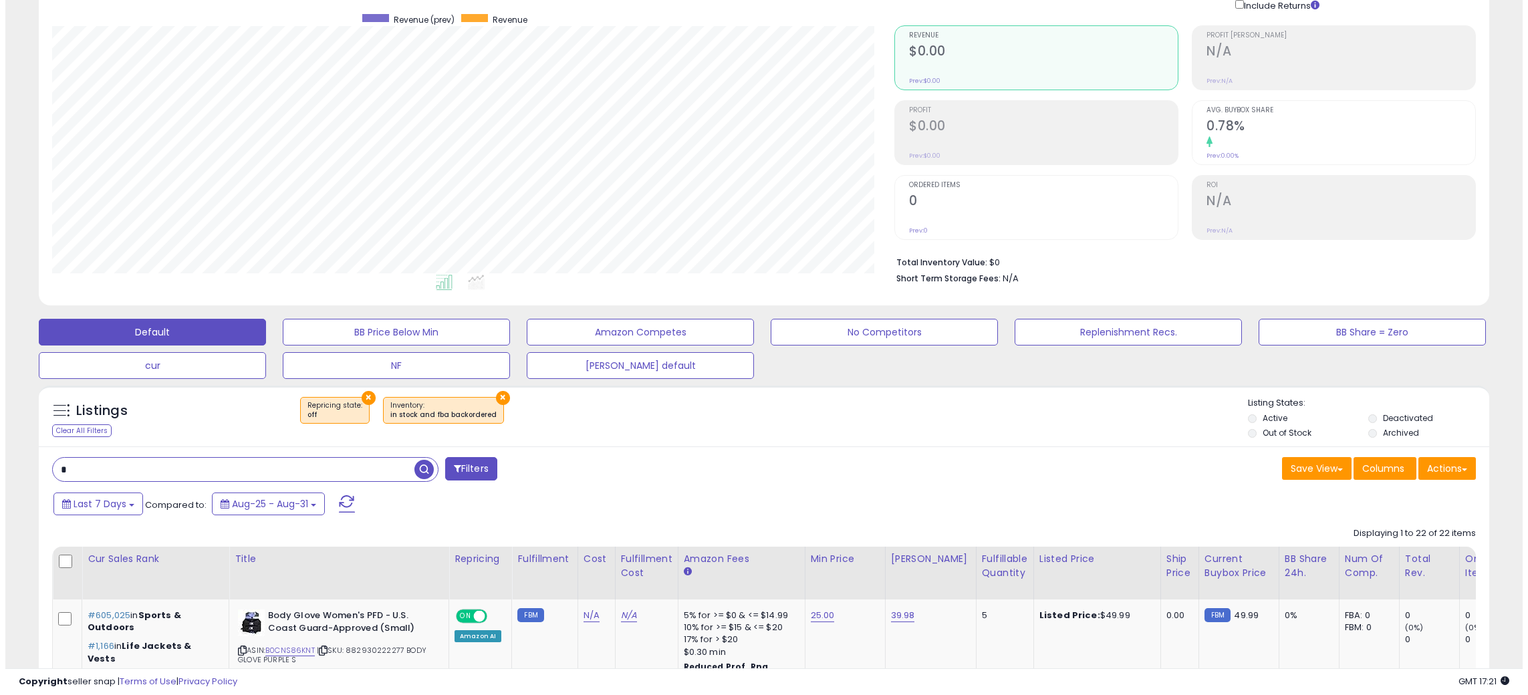
scroll to position [48, 0]
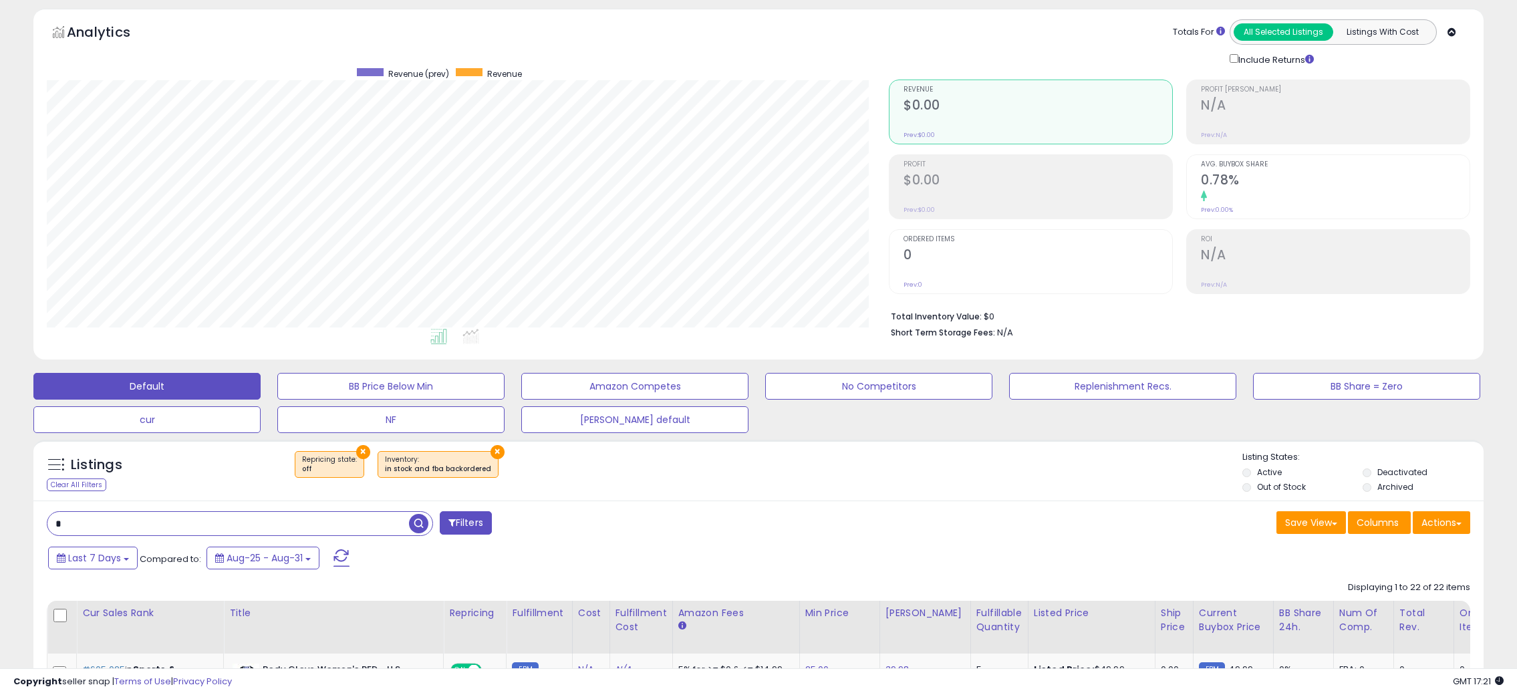
click at [335, 562] on span at bounding box center [342, 557] width 16 height 17
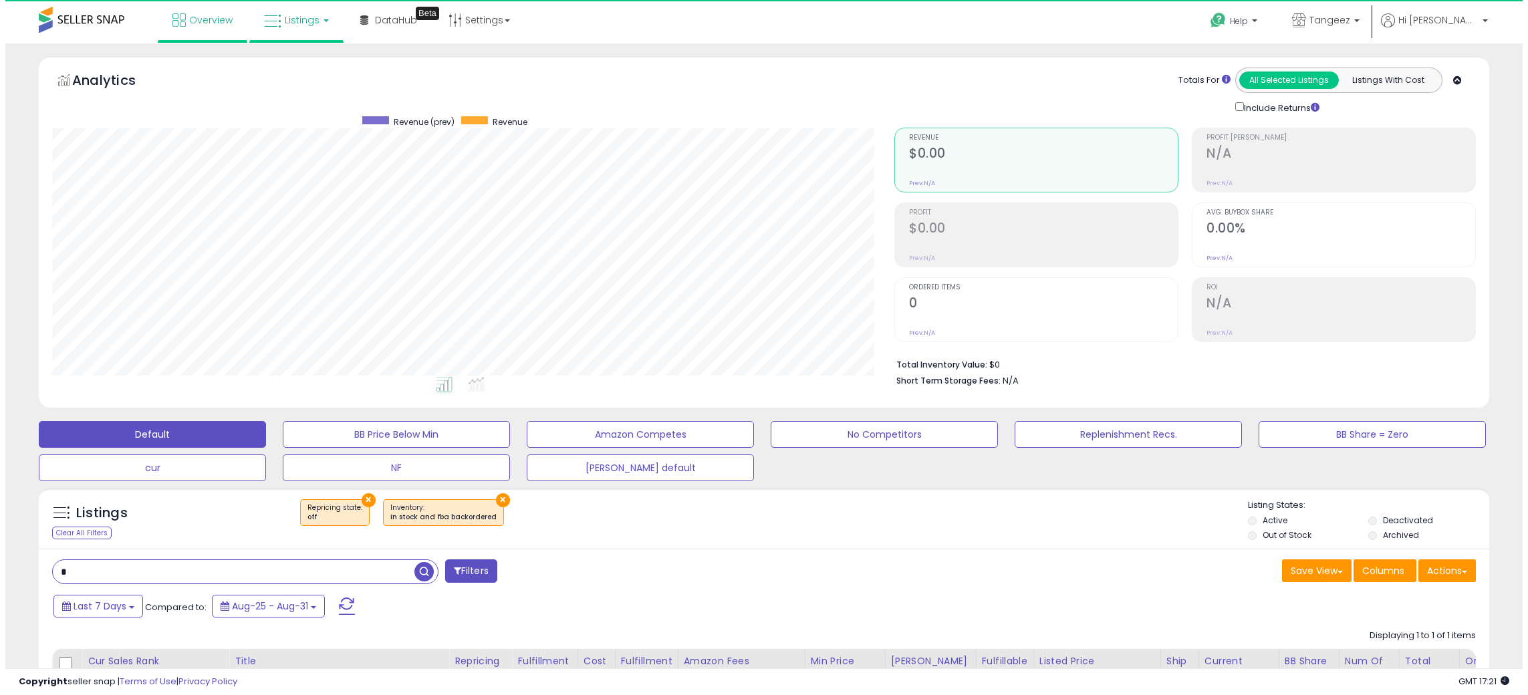
scroll to position [274, 842]
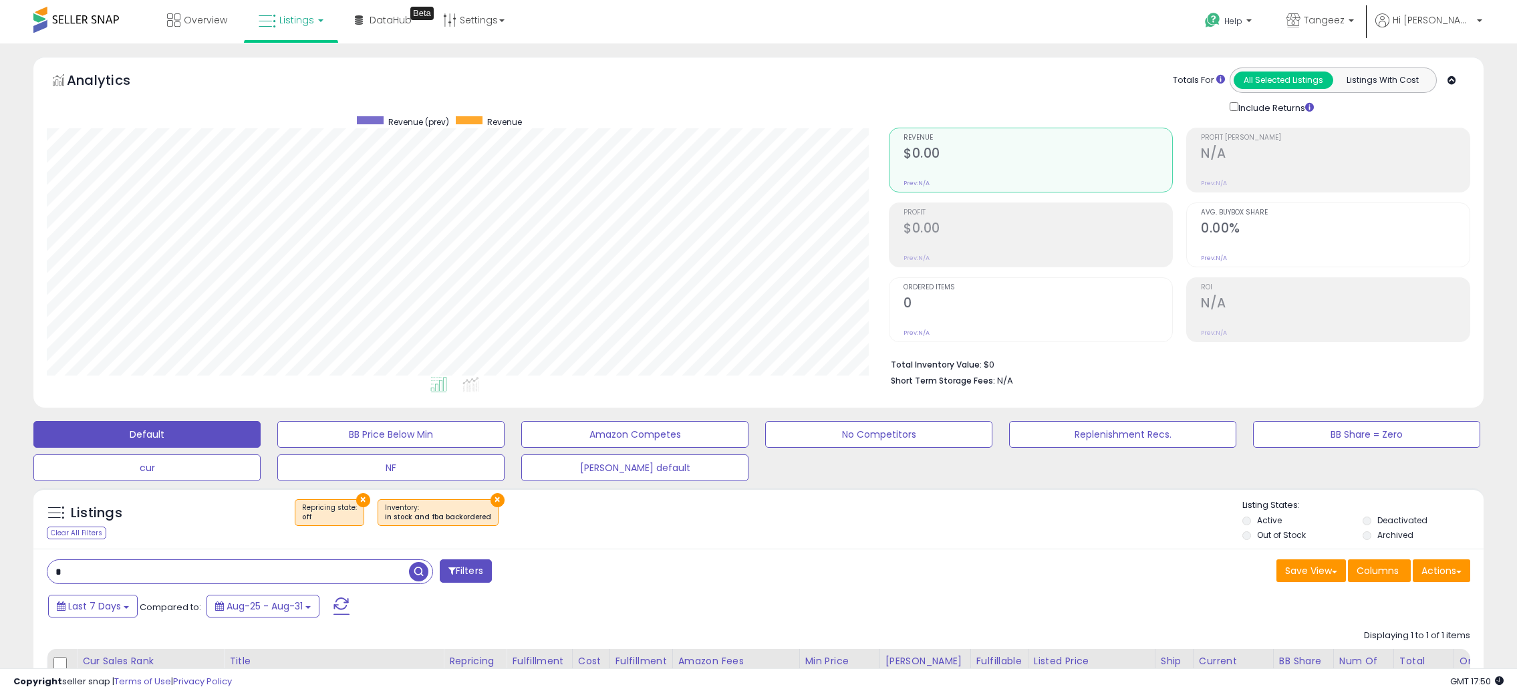
click at [336, 615] on span at bounding box center [342, 606] width 16 height 17
